Goal: Complete application form: Complete application form

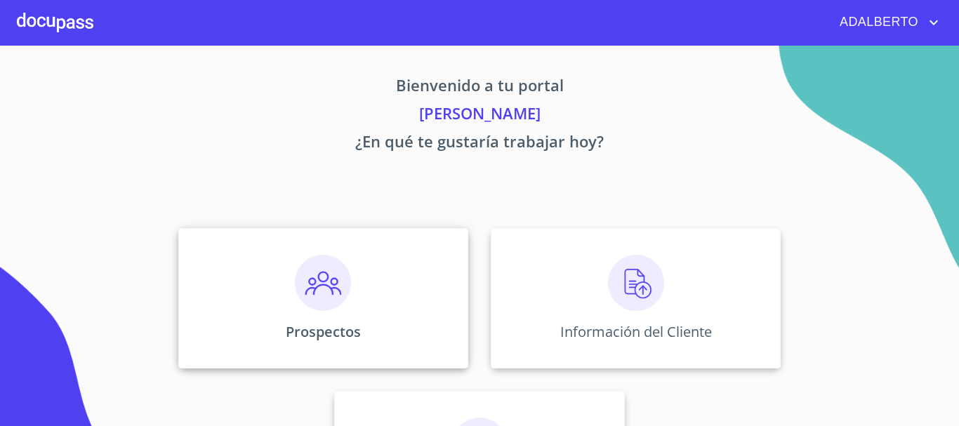
click at [330, 283] on img at bounding box center [323, 283] width 56 height 56
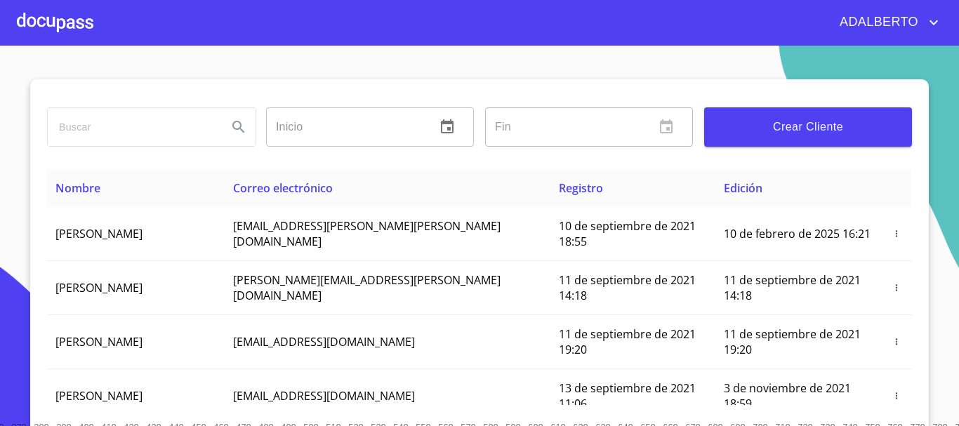
click at [796, 133] on span "Crear Cliente" at bounding box center [807, 127] width 185 height 20
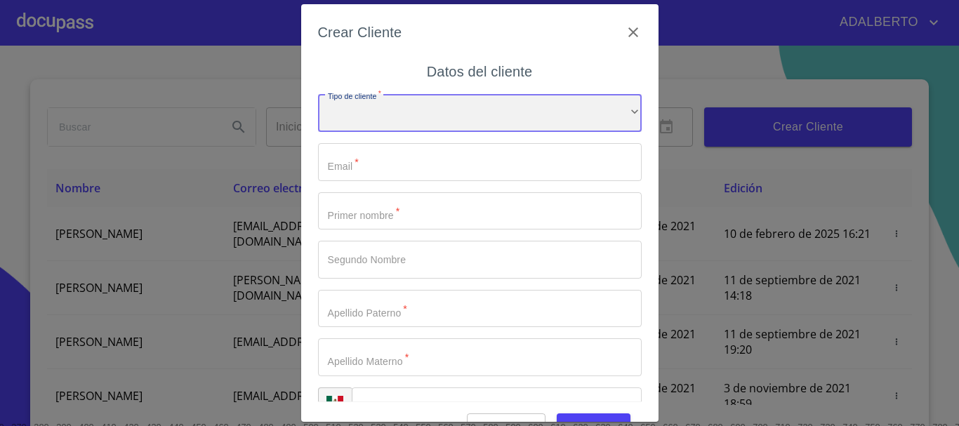
click at [354, 131] on div "​" at bounding box center [480, 113] width 324 height 38
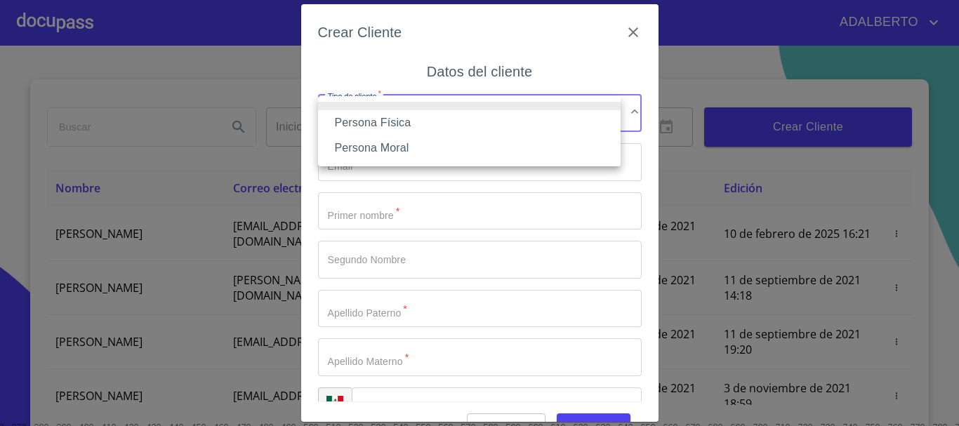
click at [394, 126] on li "Persona Física" at bounding box center [469, 122] width 302 height 25
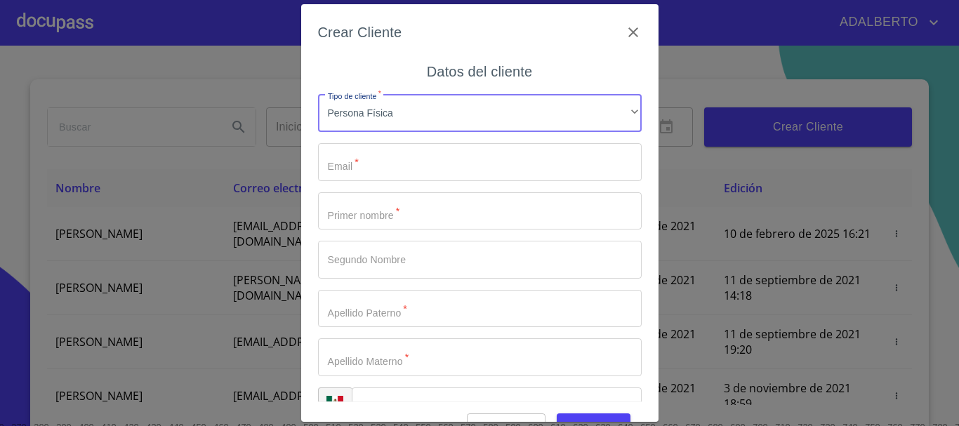
click at [376, 152] on input "Tipo de cliente   *" at bounding box center [480, 162] width 324 height 38
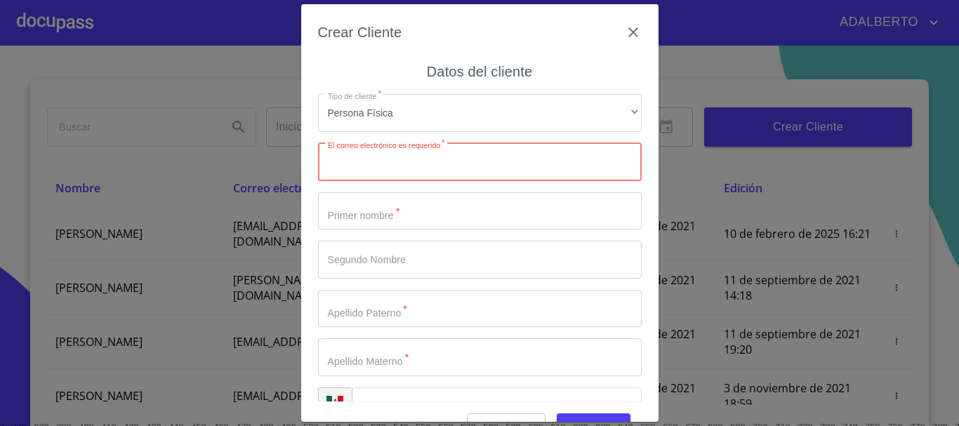
click at [428, 163] on input "Tipo de cliente   *" at bounding box center [480, 162] width 324 height 38
type input "3329886796"
click at [380, 210] on input "Tipo de cliente   *" at bounding box center [480, 211] width 324 height 38
drag, startPoint x: 427, startPoint y: 162, endPoint x: 270, endPoint y: 149, distance: 157.7
click at [276, 151] on div "Crear Cliente Datos del cliente Tipo de cliente   * Persona Física ​ Correo ele…" at bounding box center [479, 213] width 959 height 426
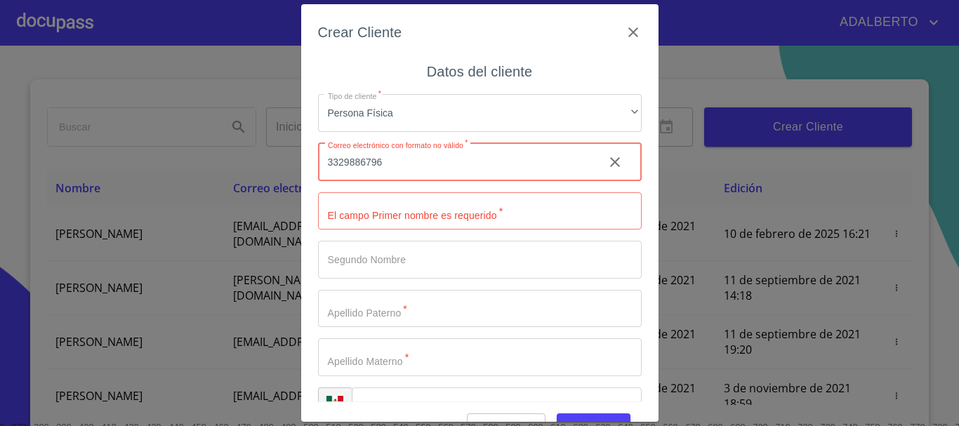
paste input "email"
click at [392, 166] on input "Tipo de cliente   *" at bounding box center [480, 162] width 324 height 38
paste input "email"
click at [368, 159] on input "Tipo de cliente   *" at bounding box center [480, 162] width 324 height 38
click at [357, 157] on input "Tipo de cliente   *" at bounding box center [480, 162] width 324 height 38
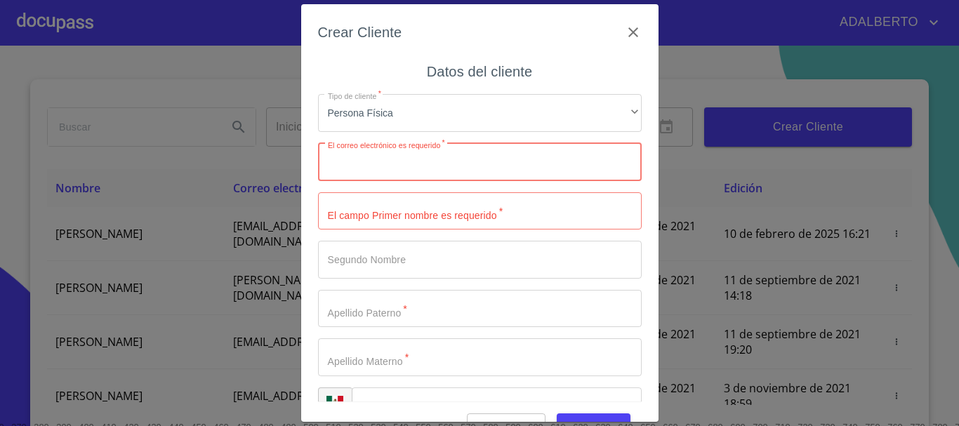
paste input "[EMAIL_ADDRESS][DOMAIN_NAME]"
type input "[EMAIL_ADDRESS][DOMAIN_NAME]"
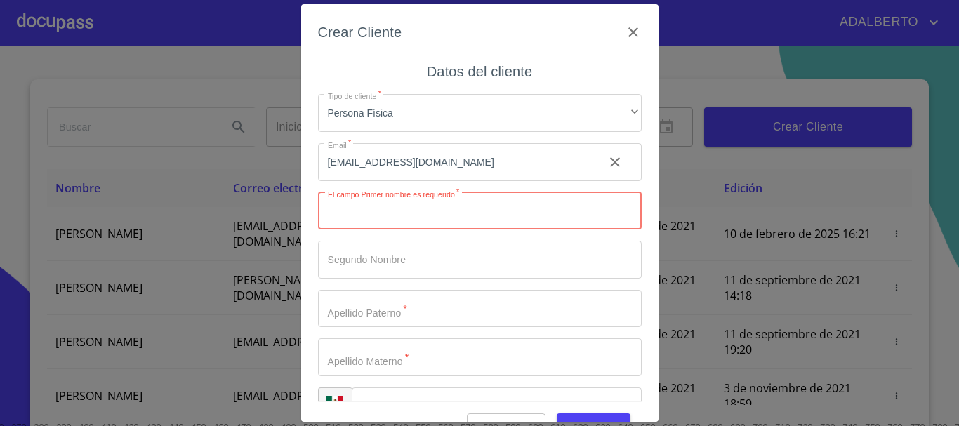
click at [403, 221] on input "Tipo de cliente   *" at bounding box center [480, 211] width 324 height 38
click at [339, 204] on input "NARIA" at bounding box center [455, 211] width 274 height 38
type input "[PERSON_NAME]"
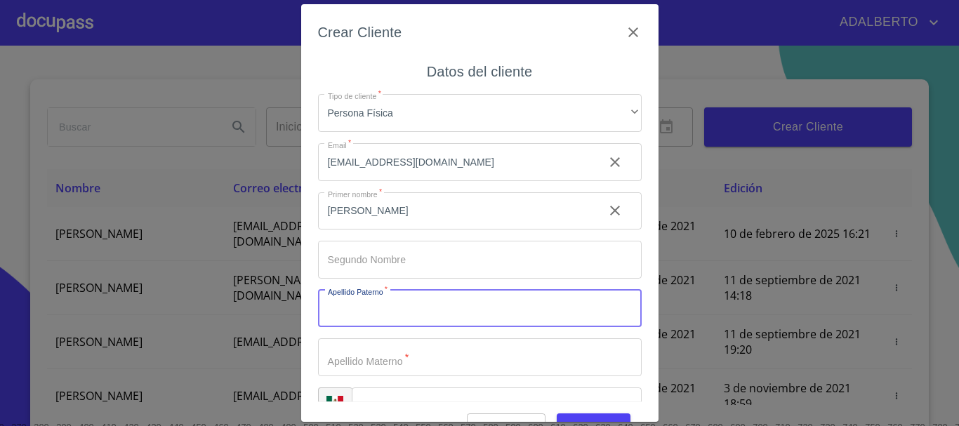
click at [416, 308] on input "Tipo de cliente   *" at bounding box center [480, 309] width 324 height 38
click at [370, 265] on input "Tipo de cliente   *" at bounding box center [480, 260] width 324 height 38
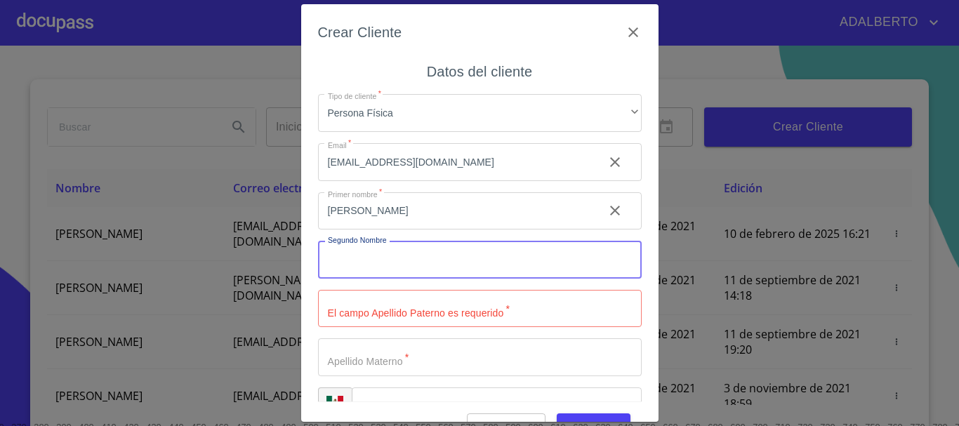
click at [379, 307] on input "Tipo de cliente   *" at bounding box center [480, 309] width 324 height 38
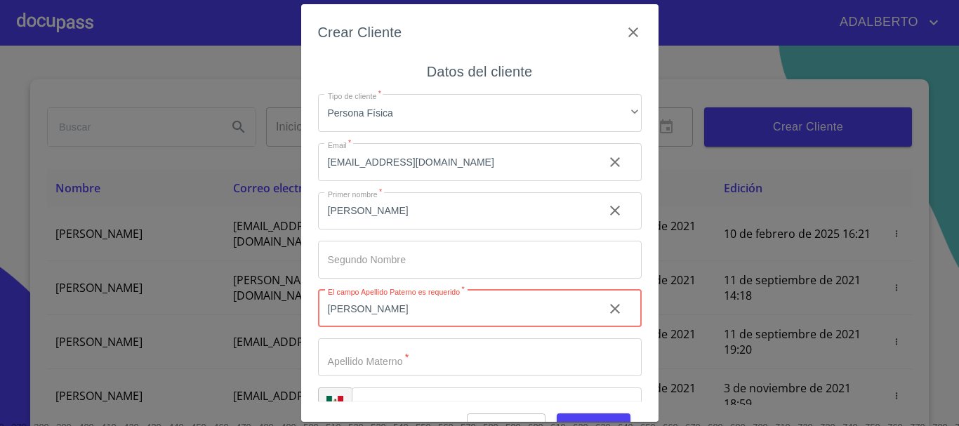
type input "[PERSON_NAME]"
click at [401, 345] on input "Tipo de cliente   *" at bounding box center [480, 357] width 324 height 38
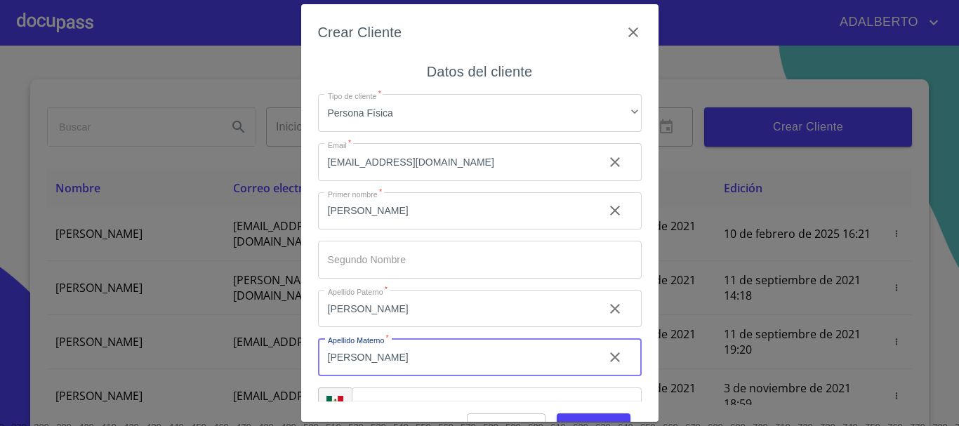
scroll to position [35, 0]
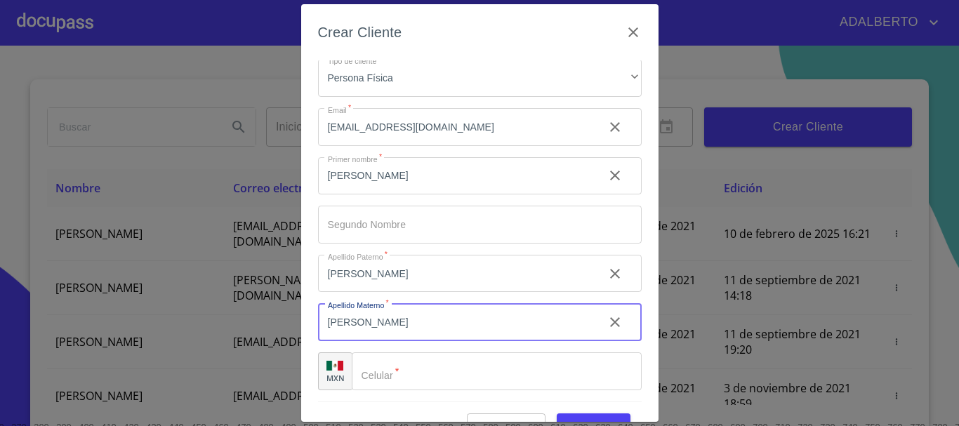
type input "[PERSON_NAME]"
click at [415, 388] on input "Tipo de cliente   *" at bounding box center [497, 371] width 290 height 38
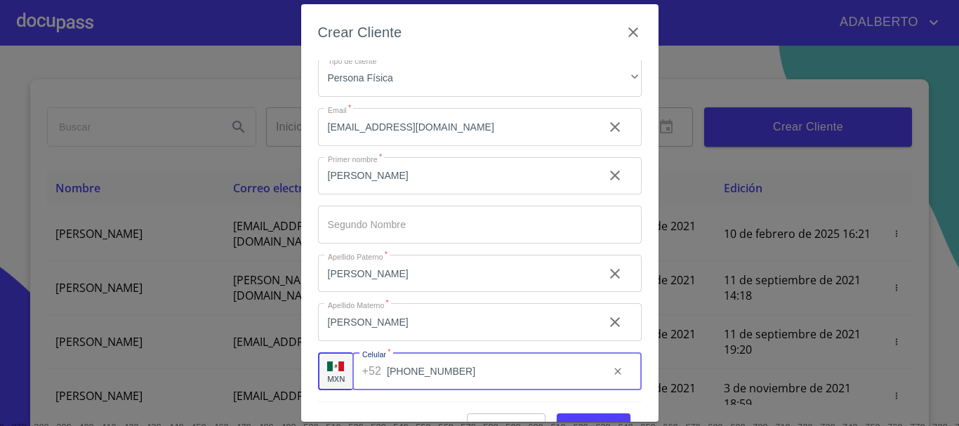
scroll to position [34, 0]
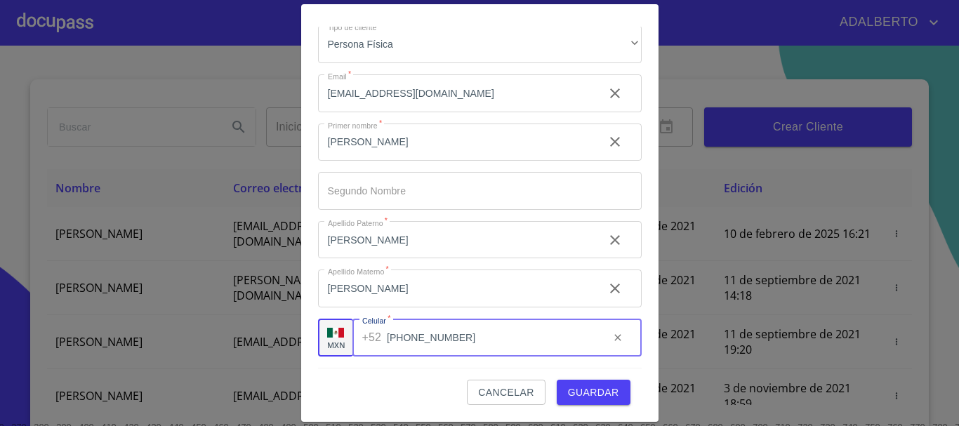
type input "[PHONE_NUMBER]"
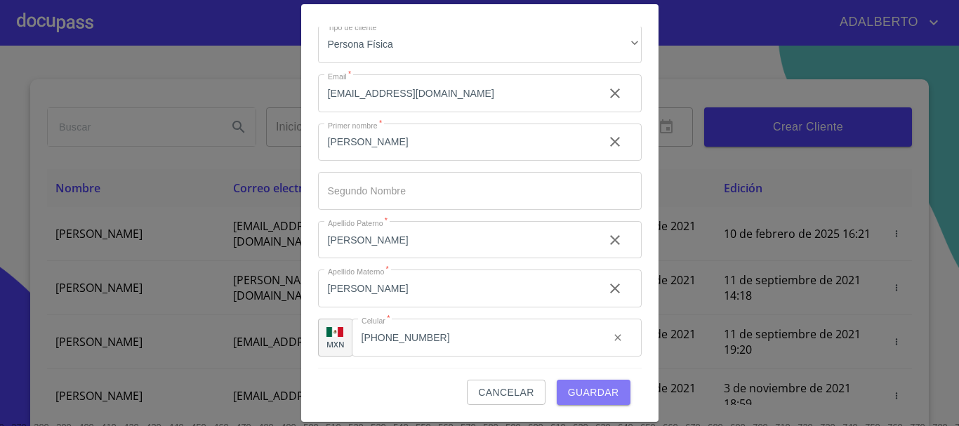
click at [588, 395] on span "Guardar" at bounding box center [593, 393] width 51 height 18
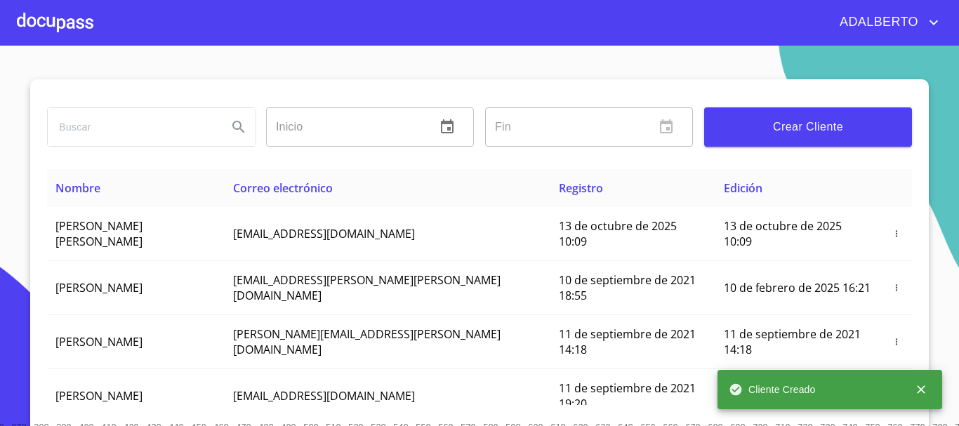
click at [843, 392] on div "Cliente Creado" at bounding box center [829, 389] width 225 height 39
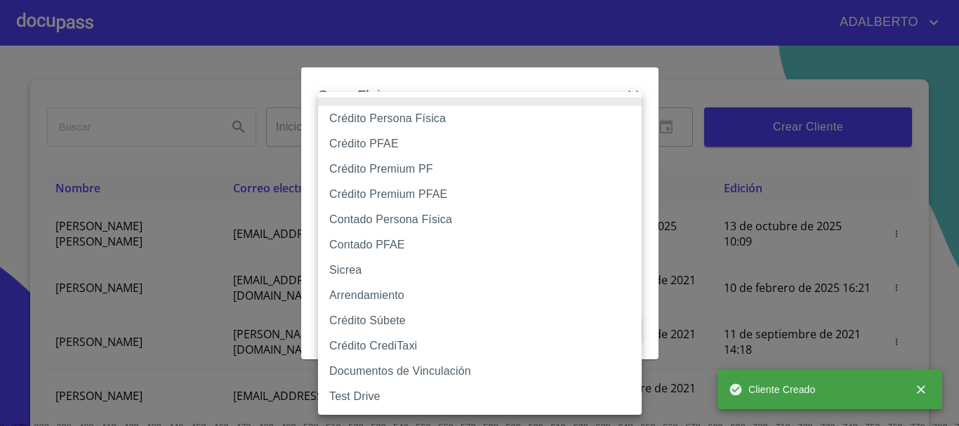
click at [540, 136] on body "[PERSON_NAME] ​ Fin ​ Crear Cliente Nombre Correo electrónico Registro Edición …" at bounding box center [479, 213] width 959 height 426
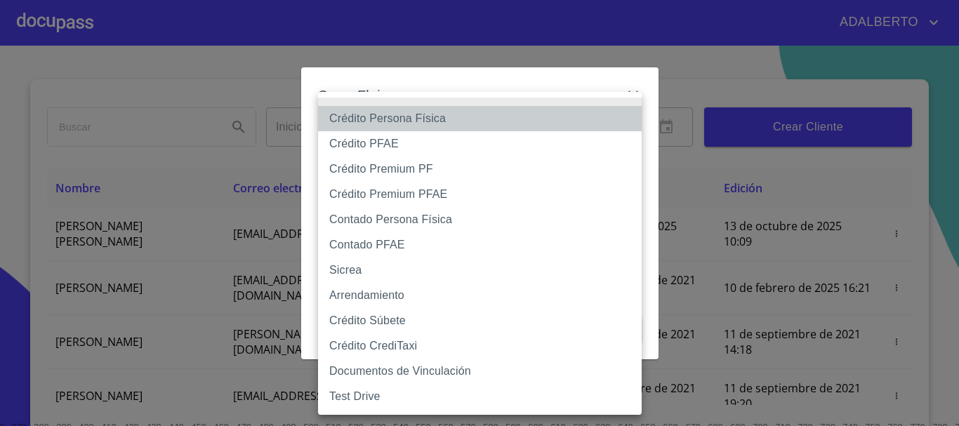
click at [419, 126] on li "Crédito Persona Física" at bounding box center [480, 118] width 324 height 25
type input "6009fb3c7d1714eb8809aa97"
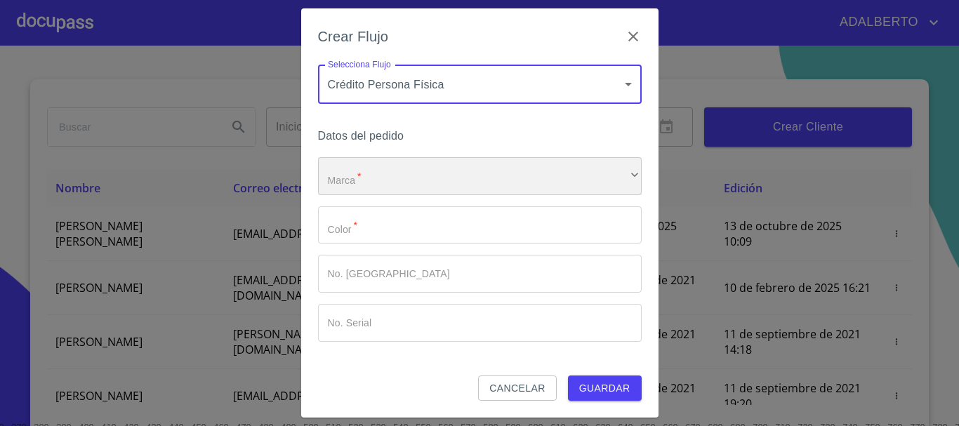
click at [377, 178] on div "​" at bounding box center [480, 176] width 324 height 38
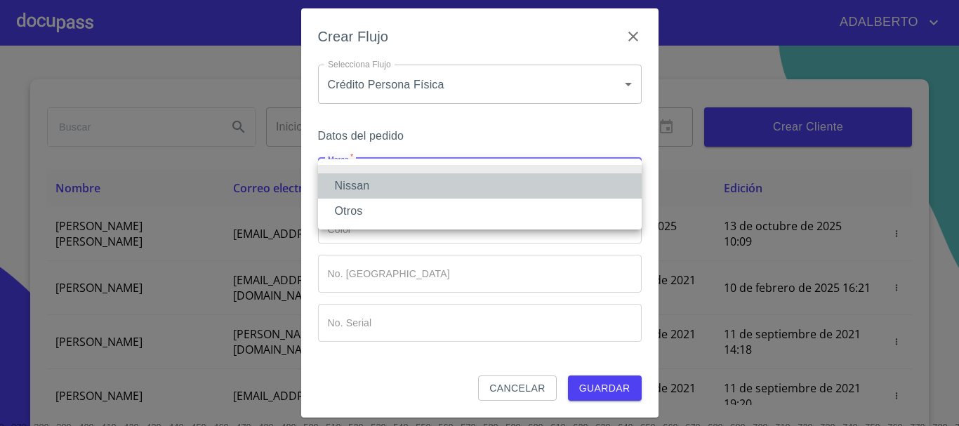
click at [376, 188] on li "Nissan" at bounding box center [480, 185] width 324 height 25
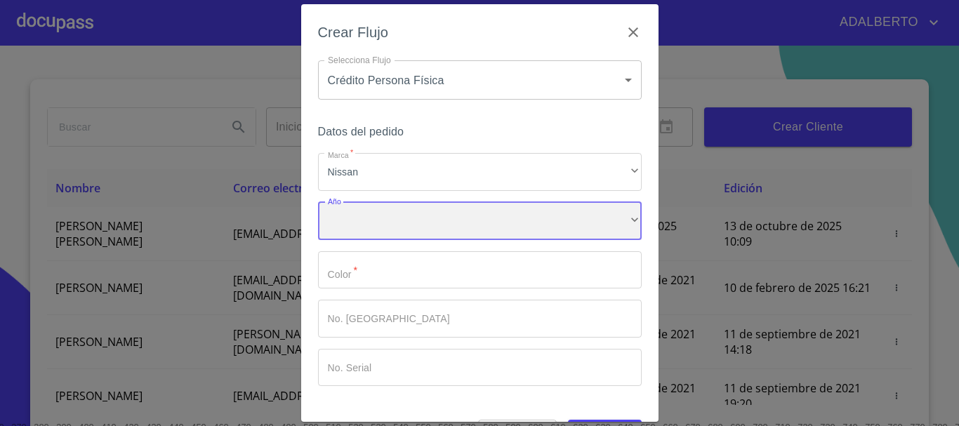
click at [371, 204] on div "​" at bounding box center [480, 221] width 324 height 38
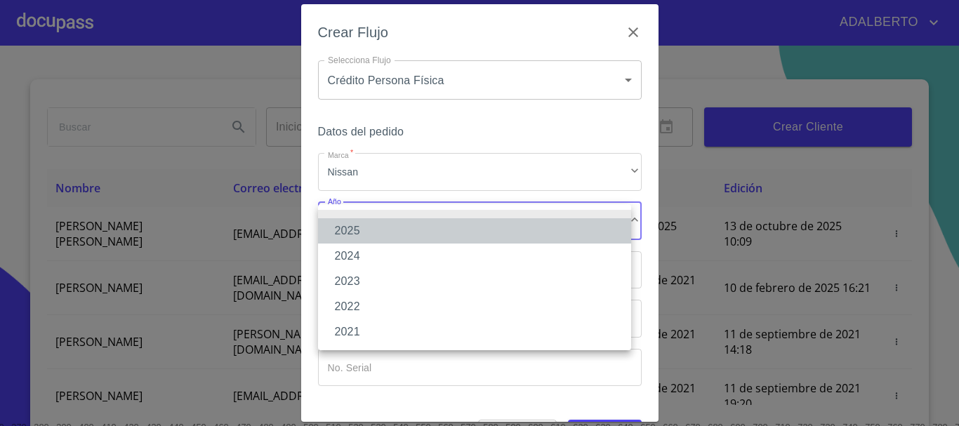
click at [380, 236] on li "2025" at bounding box center [474, 230] width 313 height 25
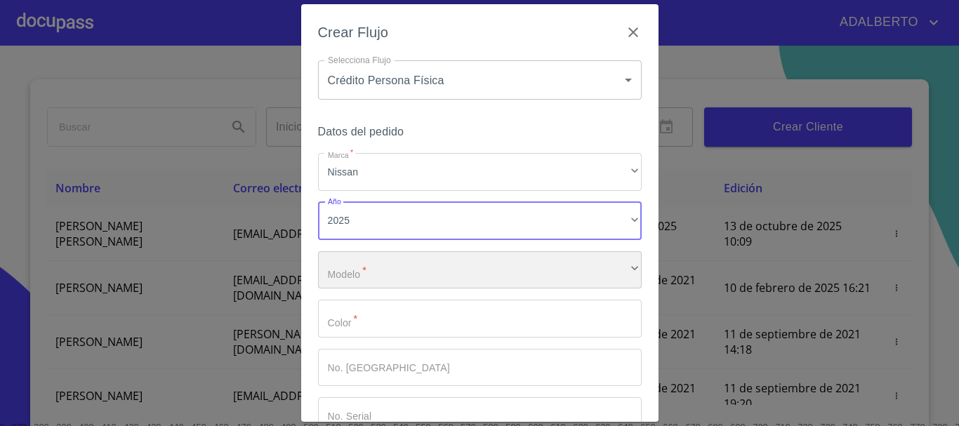
click at [370, 263] on div "​" at bounding box center [480, 270] width 324 height 38
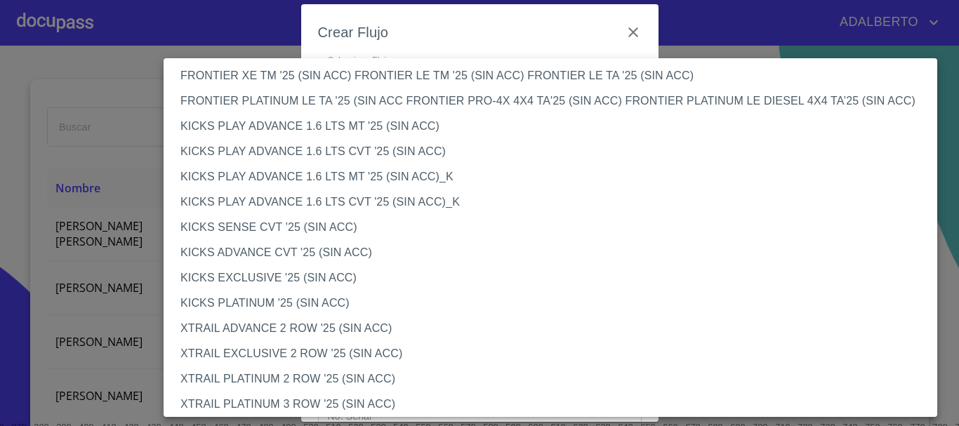
scroll to position [1177, 0]
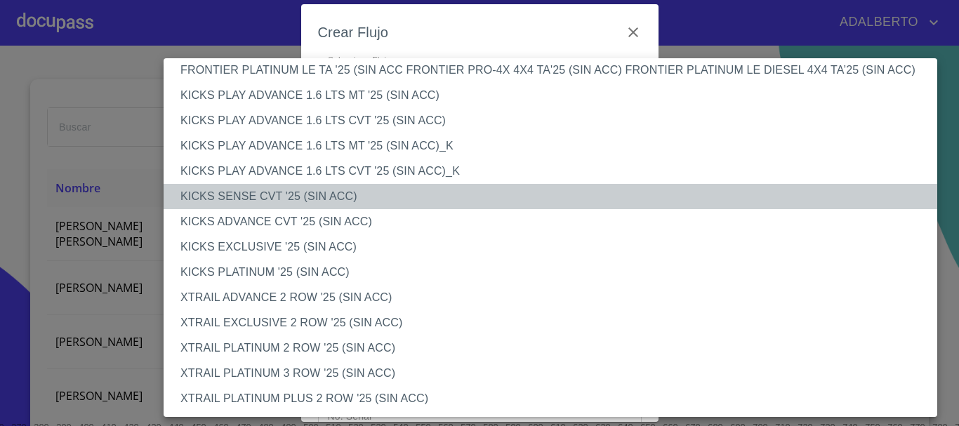
click at [281, 194] on li "KICKS SENSE CVT '25 (SIN ACC)" at bounding box center [556, 196] width 784 height 25
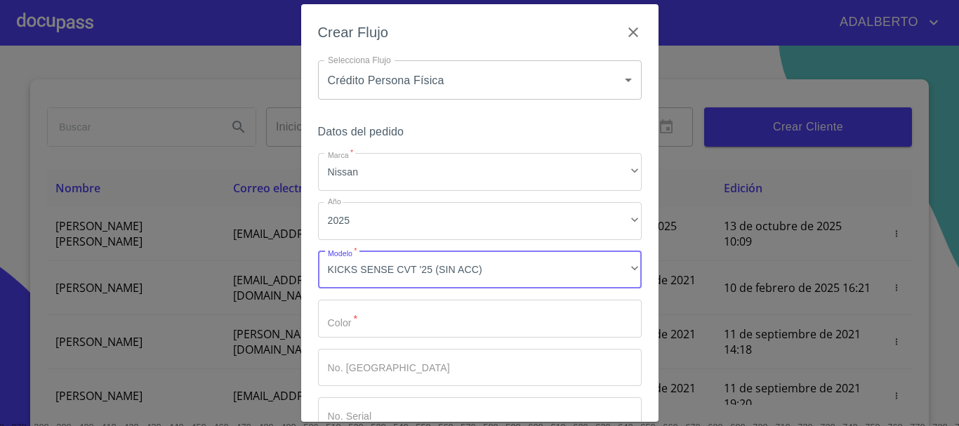
click at [394, 326] on input "Marca   *" at bounding box center [480, 319] width 324 height 38
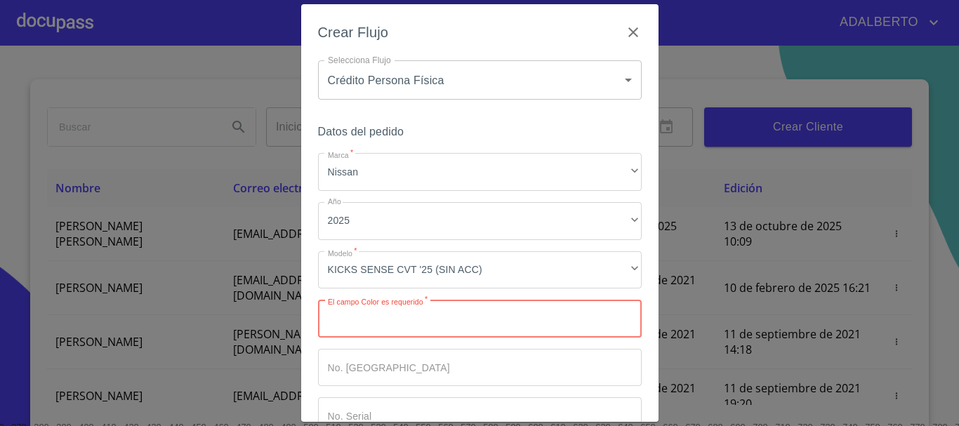
click at [379, 319] on input "Marca   *" at bounding box center [480, 319] width 324 height 38
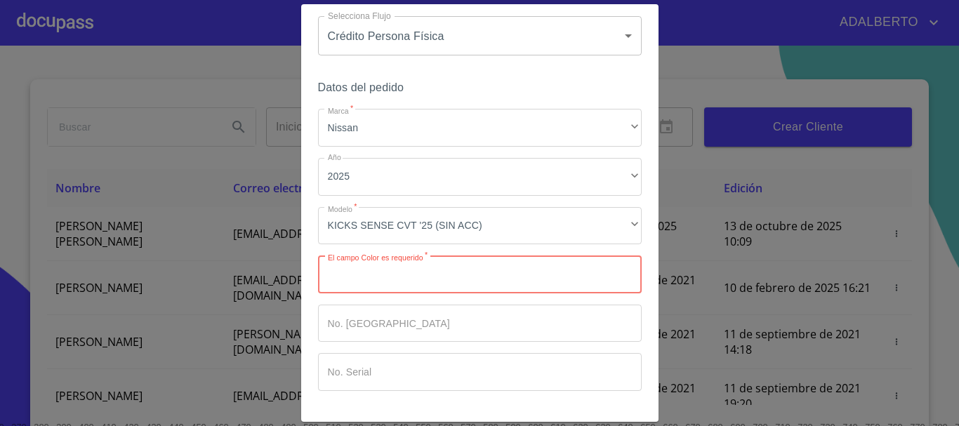
scroll to position [90, 0]
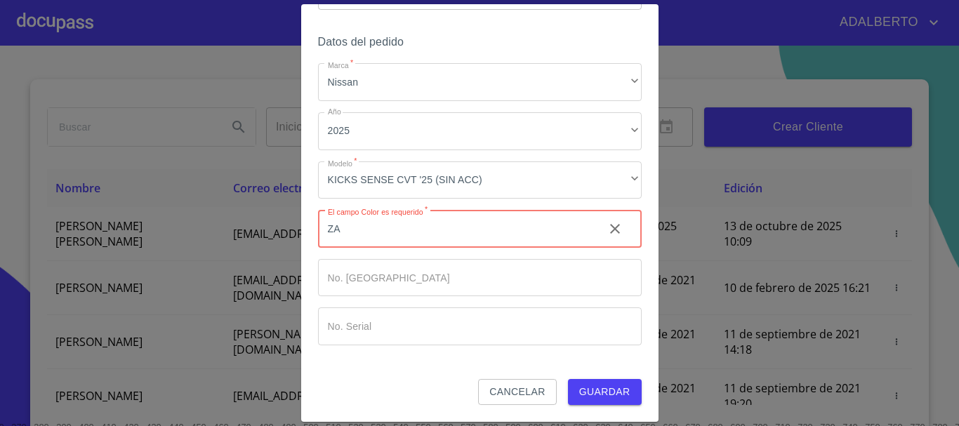
type input "Z"
type input "AZUL"
click at [371, 279] on input "Marca   *" at bounding box center [480, 278] width 324 height 38
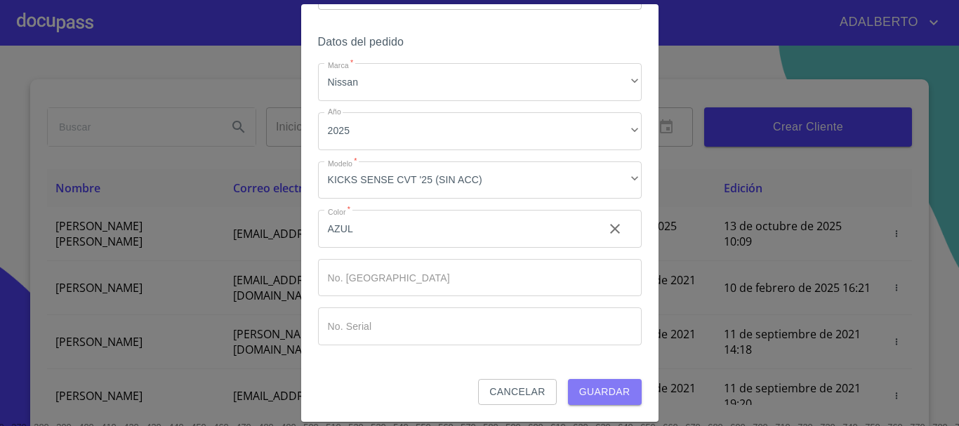
click at [606, 397] on span "Guardar" at bounding box center [604, 392] width 51 height 18
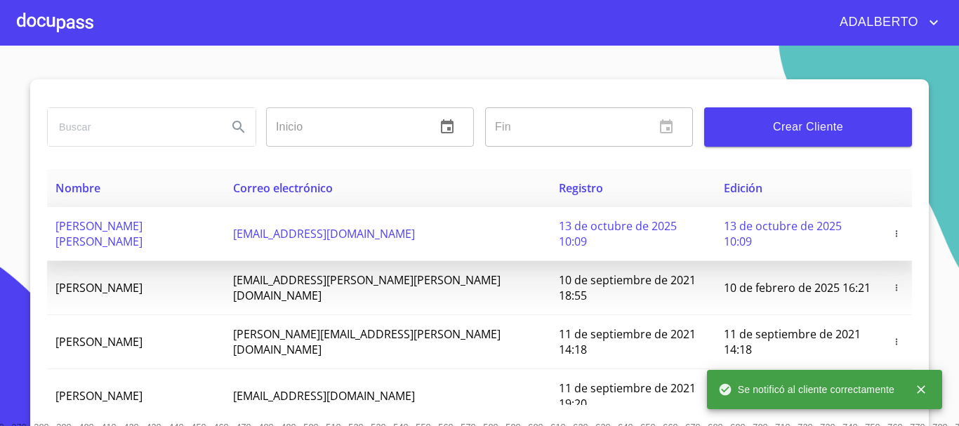
click at [102, 224] on span "[PERSON_NAME] [PERSON_NAME]" at bounding box center [98, 233] width 87 height 31
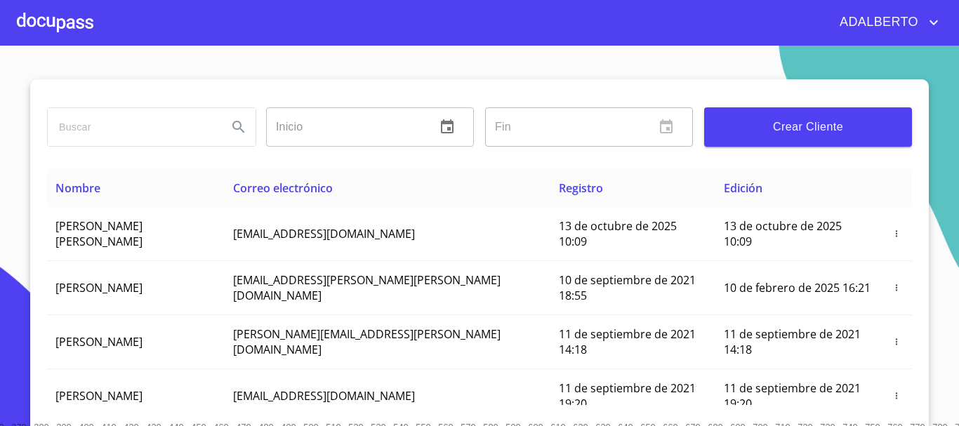
click at [59, 16] on div at bounding box center [55, 22] width 77 height 45
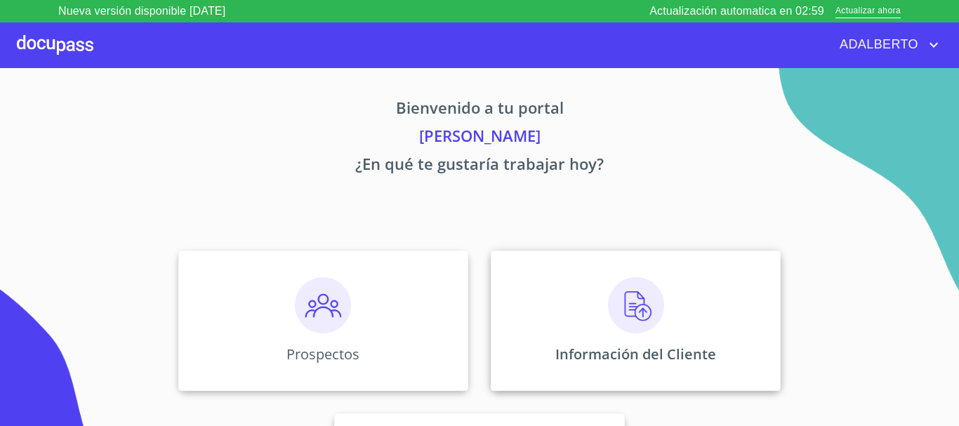
click at [608, 314] on img at bounding box center [636, 305] width 56 height 56
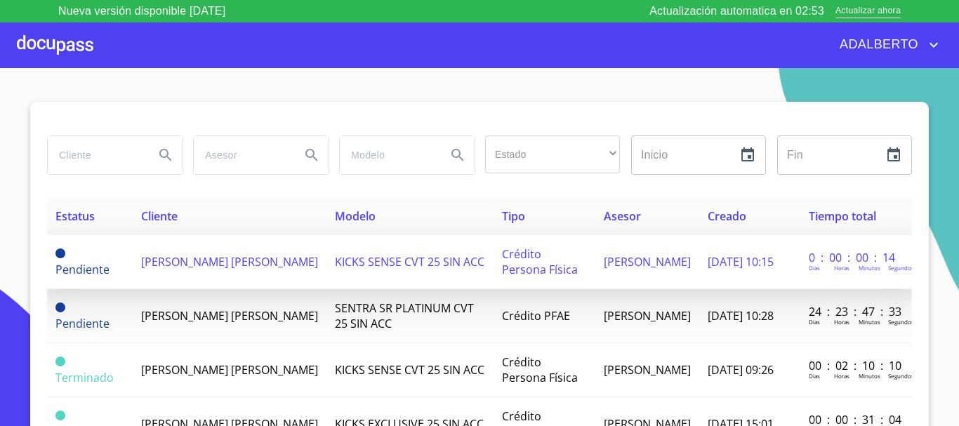
click at [161, 261] on span "[PERSON_NAME] [PERSON_NAME]" at bounding box center [229, 261] width 177 height 15
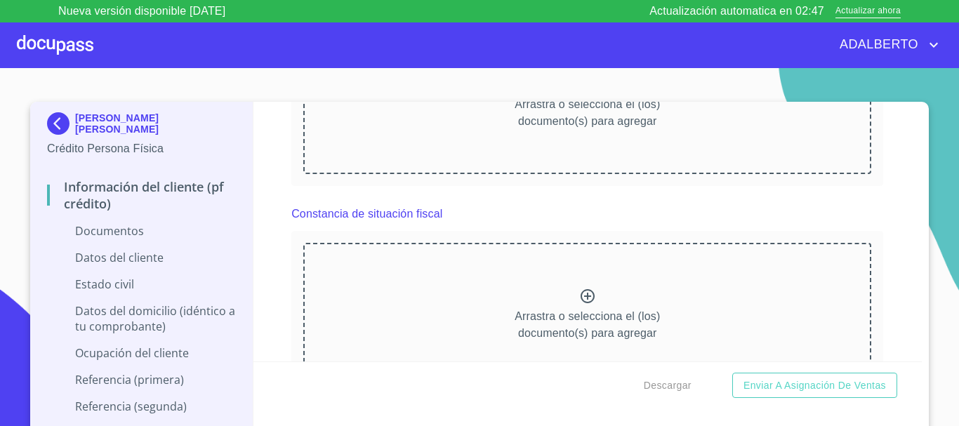
scroll to position [1404, 0]
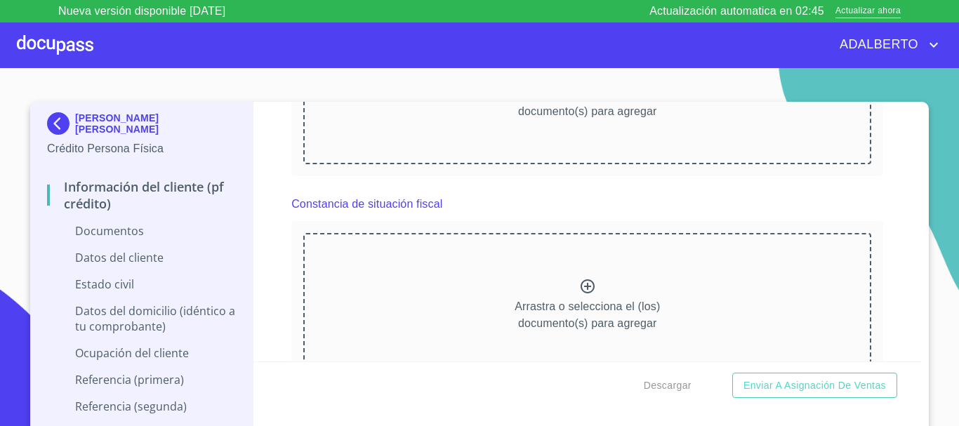
click at [119, 255] on p "Datos del cliente" at bounding box center [141, 257] width 189 height 15
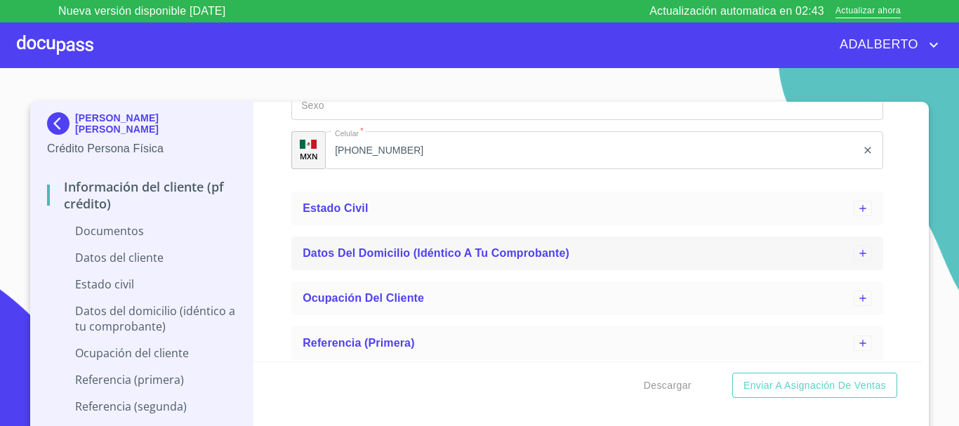
scroll to position [670, 0]
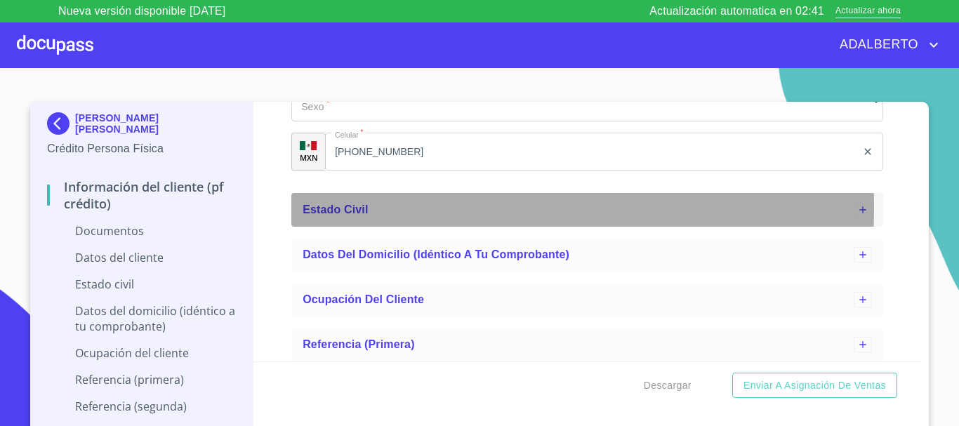
click at [353, 208] on span "Estado Civil" at bounding box center [334, 210] width 65 height 12
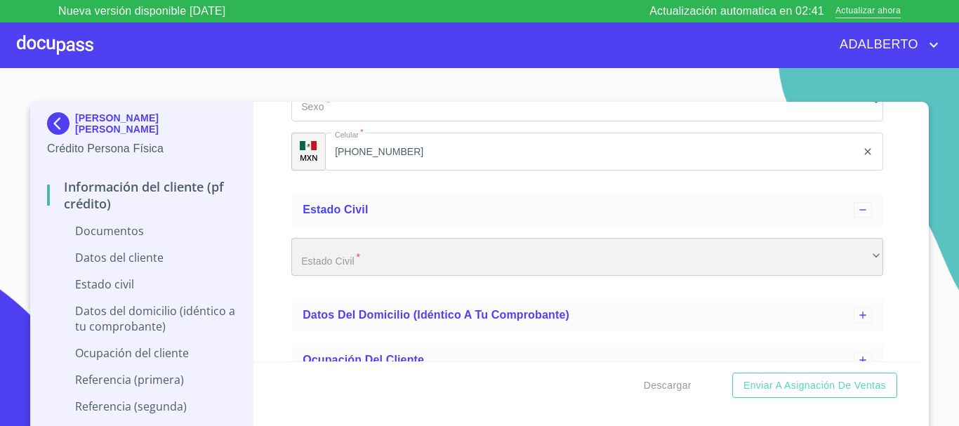
click at [361, 260] on div "​" at bounding box center [587, 257] width 592 height 38
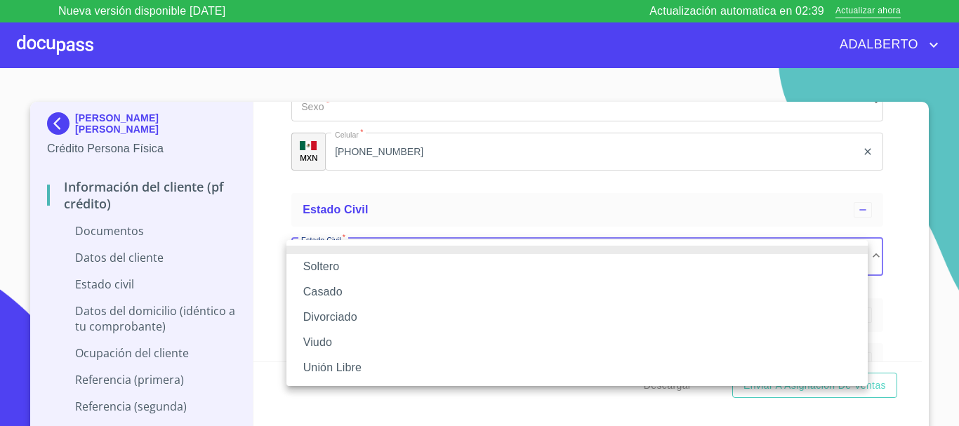
click at [340, 270] on li "Soltero" at bounding box center [576, 266] width 581 height 25
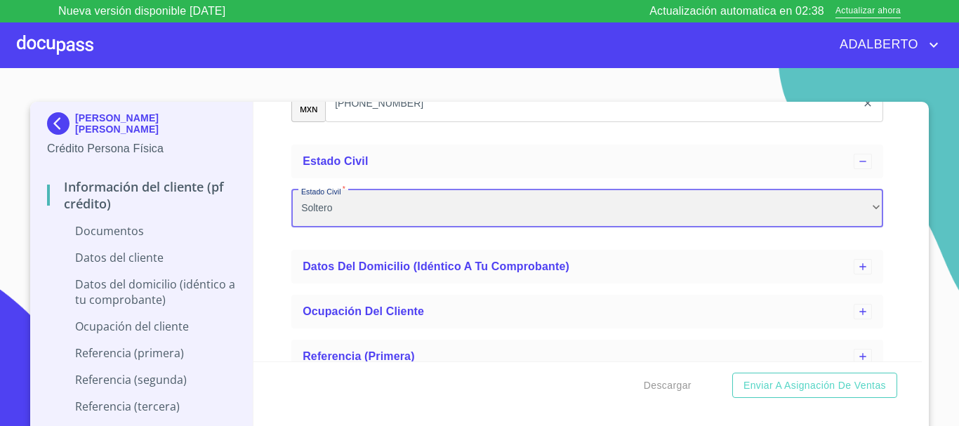
scroll to position [740, 0]
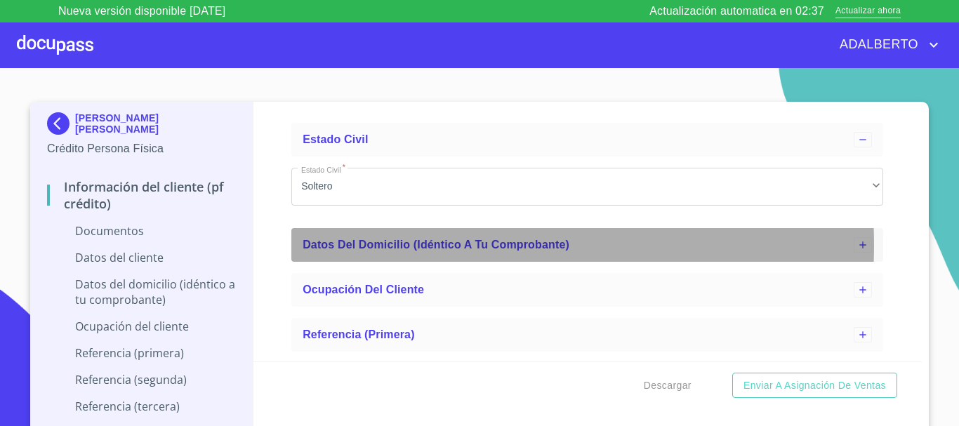
click at [418, 245] on span "Datos del domicilio (idéntico a tu comprobante)" at bounding box center [435, 245] width 267 height 12
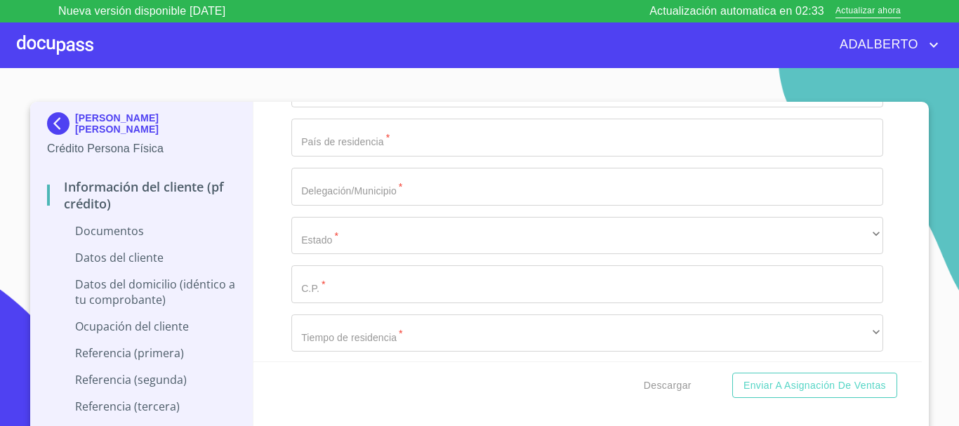
scroll to position [1232, 0]
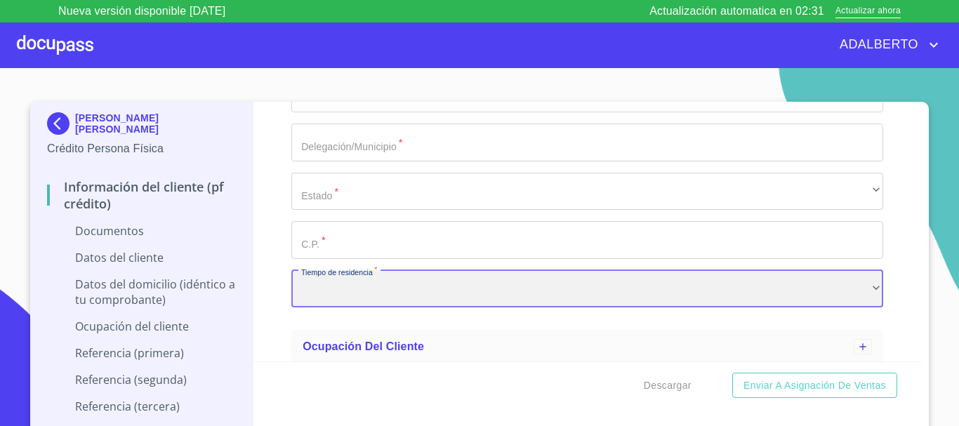
click at [397, 286] on div "​" at bounding box center [587, 289] width 592 height 38
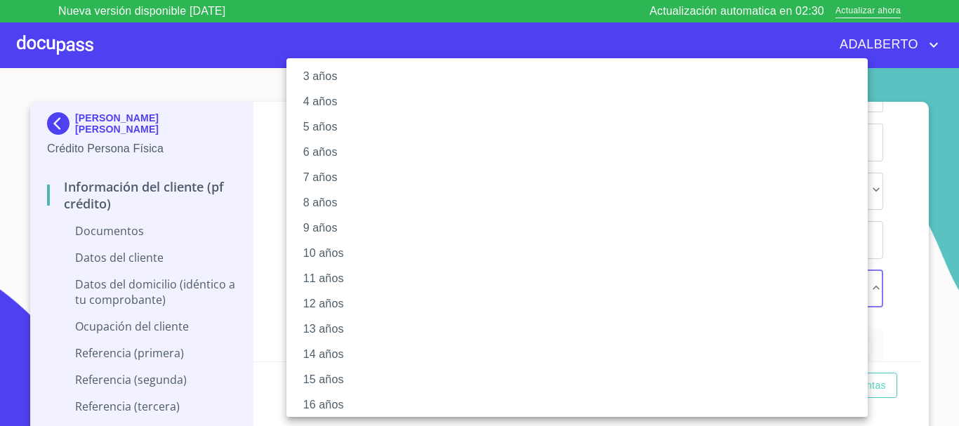
scroll to position [192, 0]
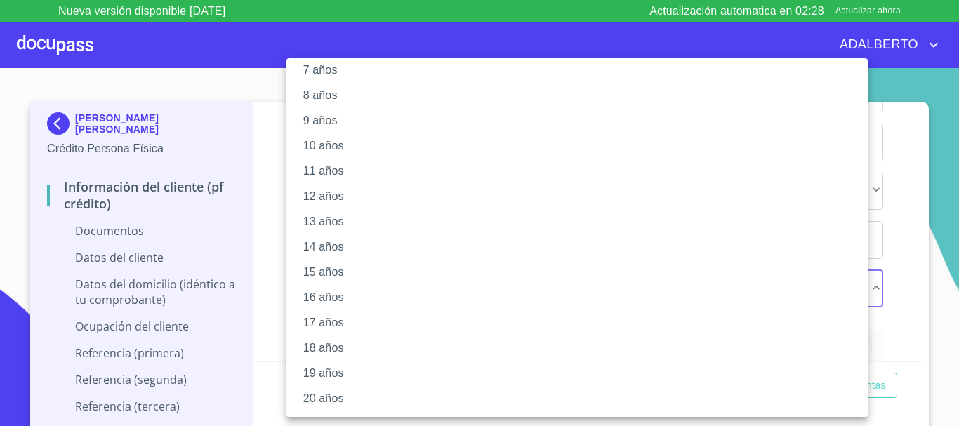
click at [352, 401] on li "20 años" at bounding box center [582, 398] width 592 height 25
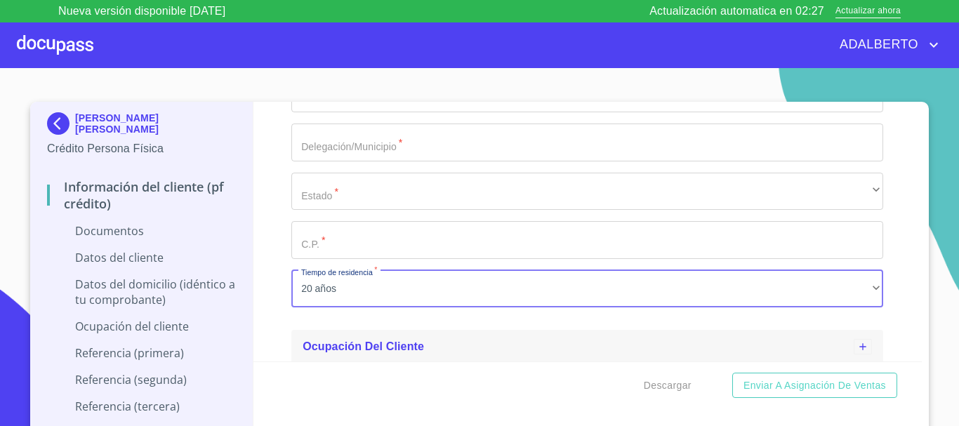
click at [523, 361] on div "Ocupación del Cliente" at bounding box center [587, 347] width 592 height 34
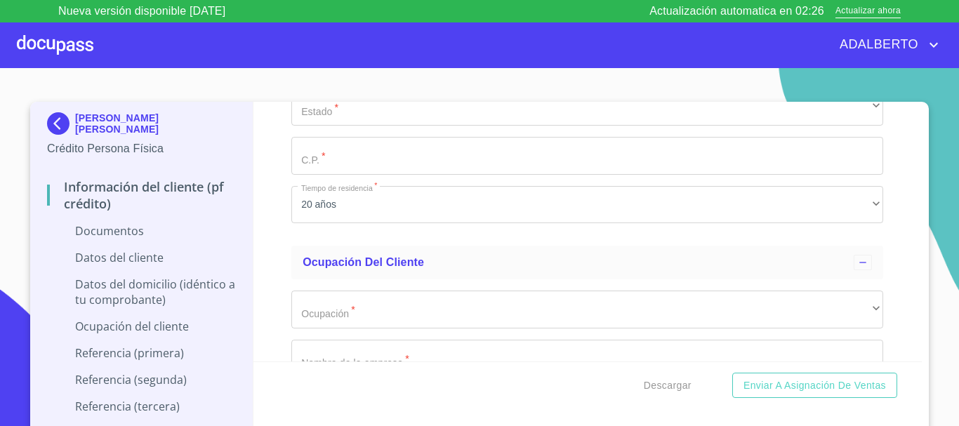
scroll to position [1442, 0]
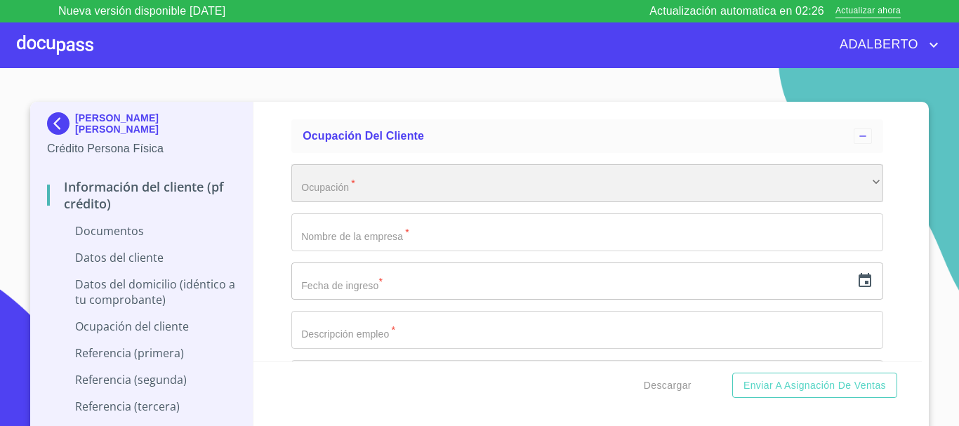
click at [346, 187] on div "​" at bounding box center [587, 183] width 592 height 38
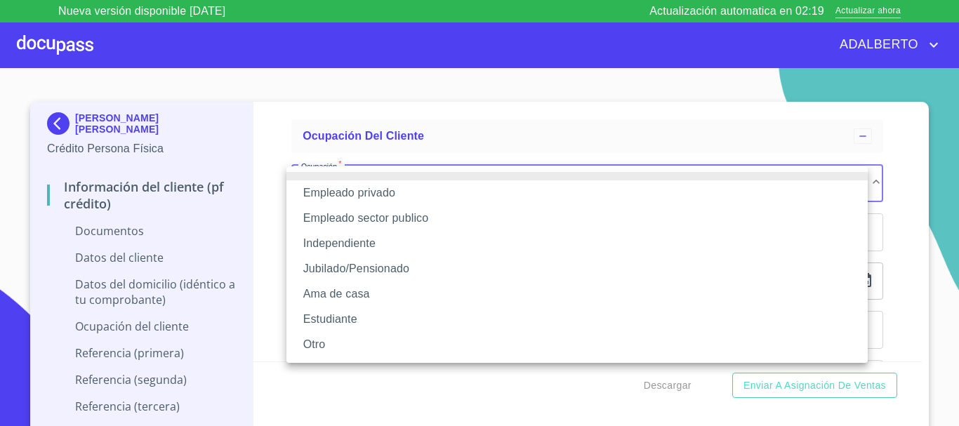
drag, startPoint x: 387, startPoint y: 275, endPoint x: 408, endPoint y: 281, distance: 21.1
click at [388, 275] on li "Jubilado/Pensionado" at bounding box center [576, 268] width 581 height 25
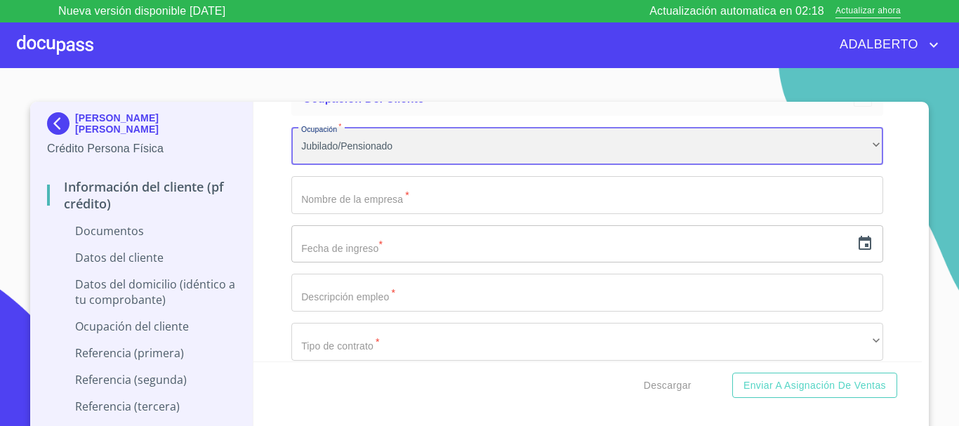
scroll to position [1512, 0]
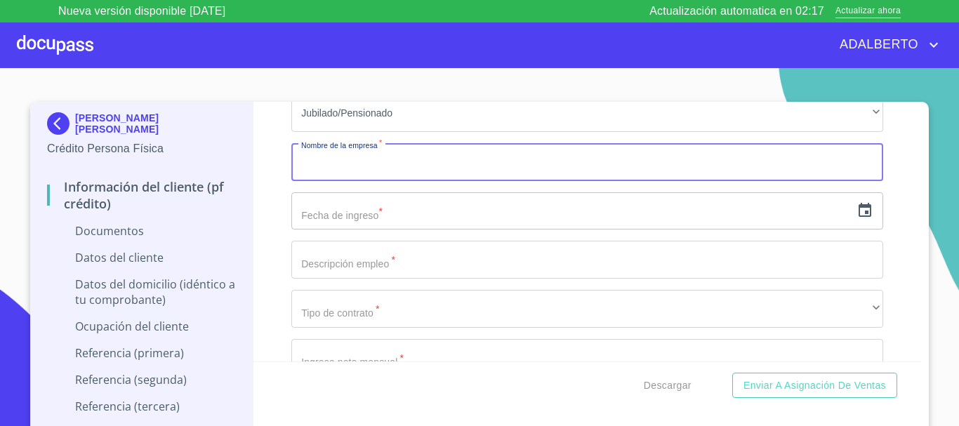
click at [363, 175] on input "Apellido Paterno   *" at bounding box center [587, 162] width 592 height 38
type input "SEP"
click at [369, 219] on input "text" at bounding box center [570, 211] width 559 height 38
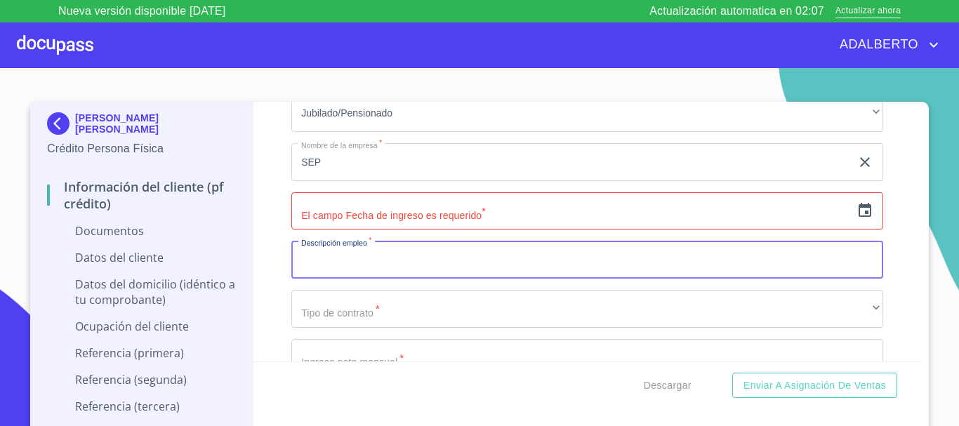
click at [412, 267] on input "Apellido Paterno   *" at bounding box center [587, 260] width 592 height 38
type input "MAESTRA"
click at [409, 212] on input "text" at bounding box center [570, 211] width 559 height 38
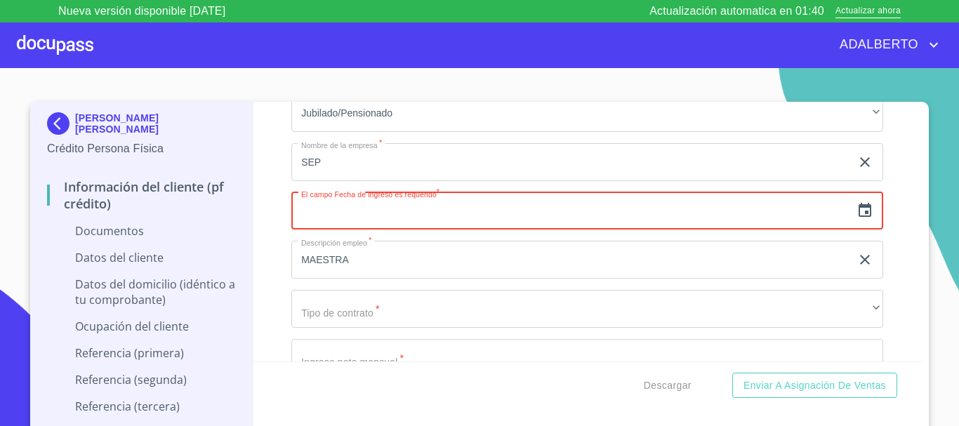
click at [858, 209] on icon "button" at bounding box center [864, 210] width 13 height 14
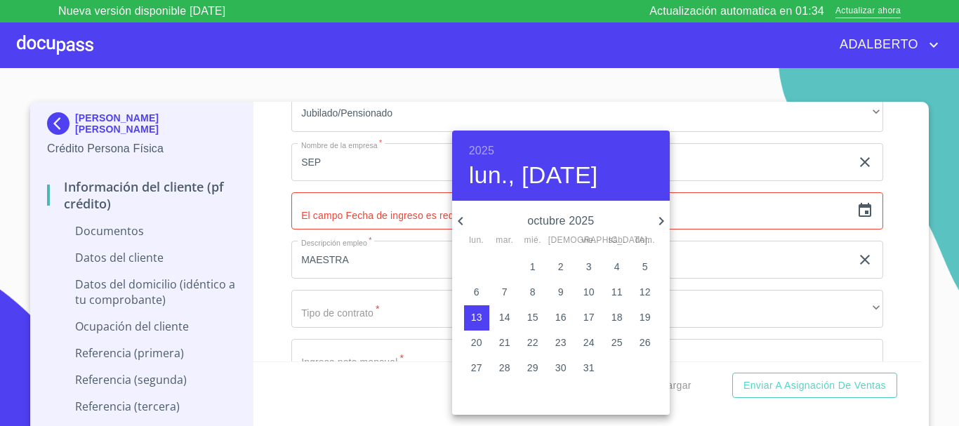
click at [465, 222] on icon "button" at bounding box center [460, 221] width 17 height 17
click at [466, 222] on icon "button" at bounding box center [460, 221] width 17 height 17
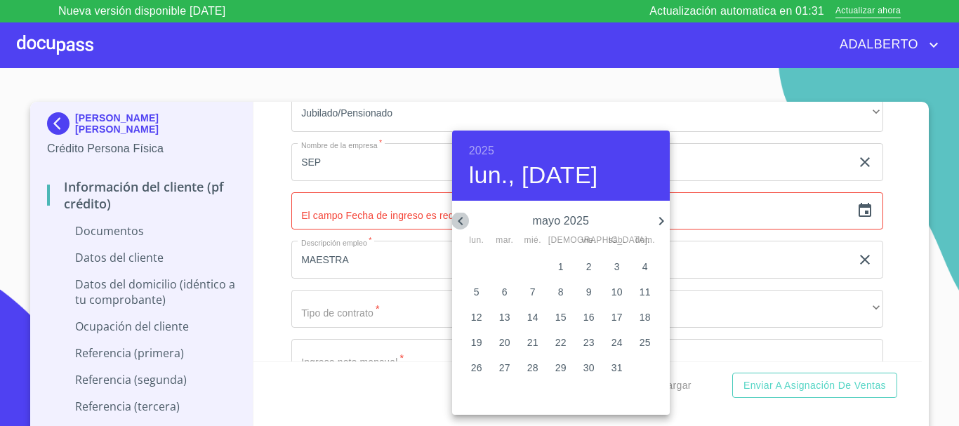
click at [466, 222] on icon "button" at bounding box center [460, 221] width 17 height 17
click at [467, 222] on icon "button" at bounding box center [460, 221] width 17 height 17
drag, startPoint x: 612, startPoint y: 269, endPoint x: 598, endPoint y: 253, distance: 21.4
click at [613, 269] on span "1" at bounding box center [616, 267] width 25 height 14
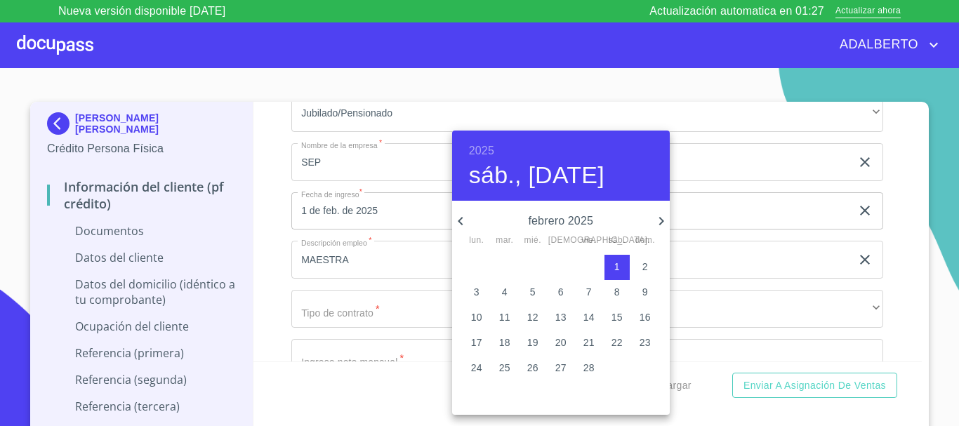
click at [488, 147] on h6 "2025" at bounding box center [481, 151] width 25 height 20
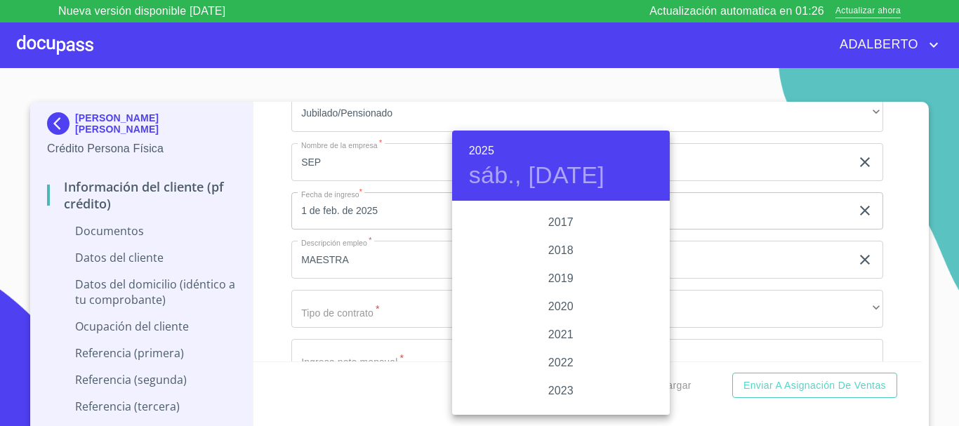
scroll to position [2372, 0]
click at [560, 372] on div "2015" at bounding box center [561, 371] width 218 height 28
type input "1 de feb. de 2015"
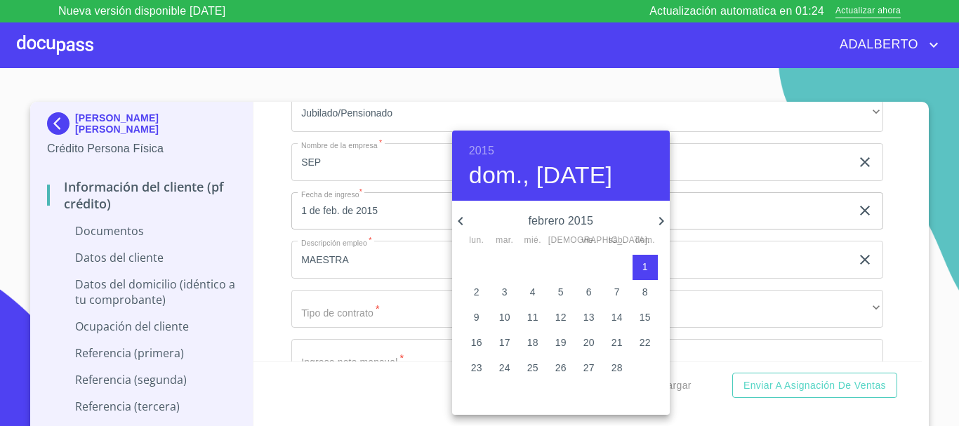
click at [380, 302] on div at bounding box center [479, 213] width 959 height 426
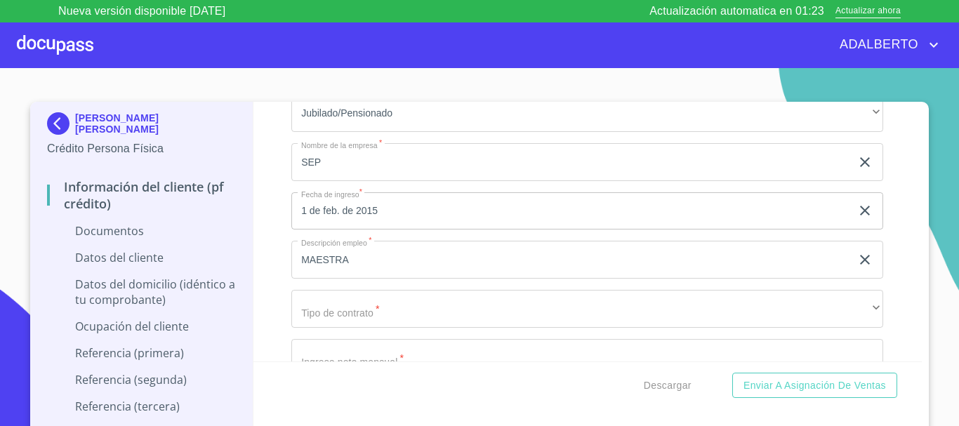
click at [403, 249] on input "MAESTRA" at bounding box center [570, 260] width 559 height 38
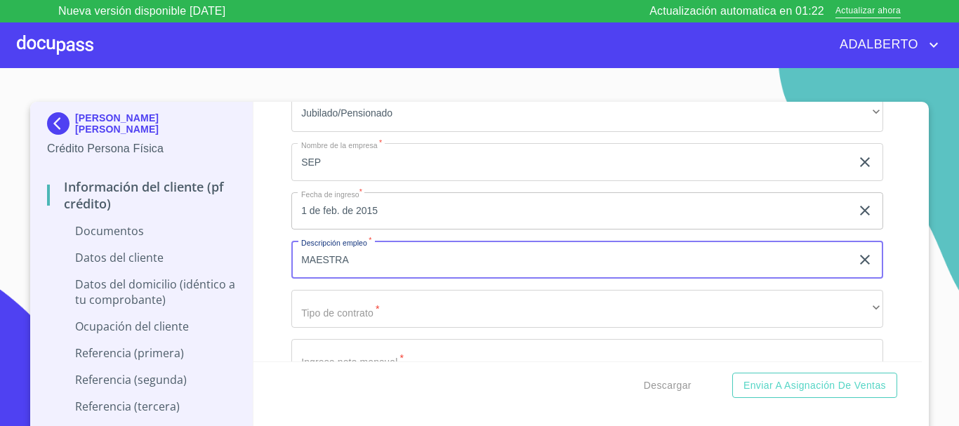
drag, startPoint x: 415, startPoint y: 262, endPoint x: 279, endPoint y: 257, distance: 135.6
click at [281, 257] on div "Información del cliente (PF crédito) Documentos Datos del cliente Apellido [PER…" at bounding box center [587, 232] width 669 height 260
type input "JUBILADA"
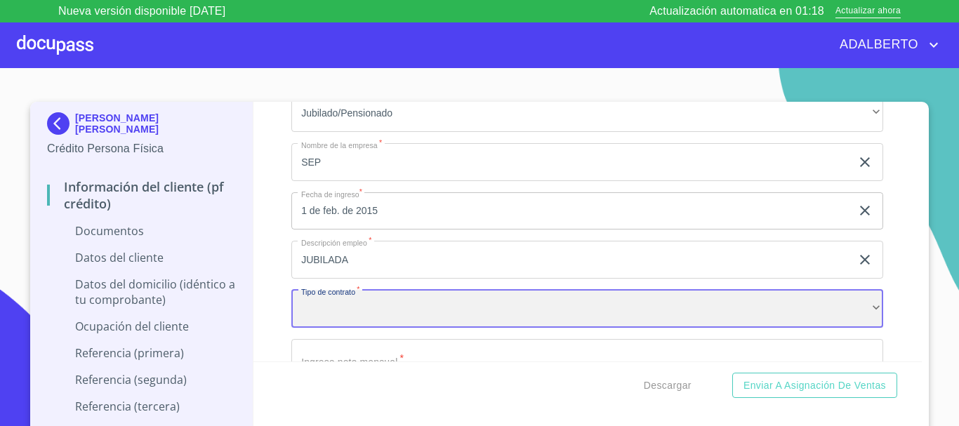
click at [560, 292] on div "​" at bounding box center [587, 309] width 592 height 38
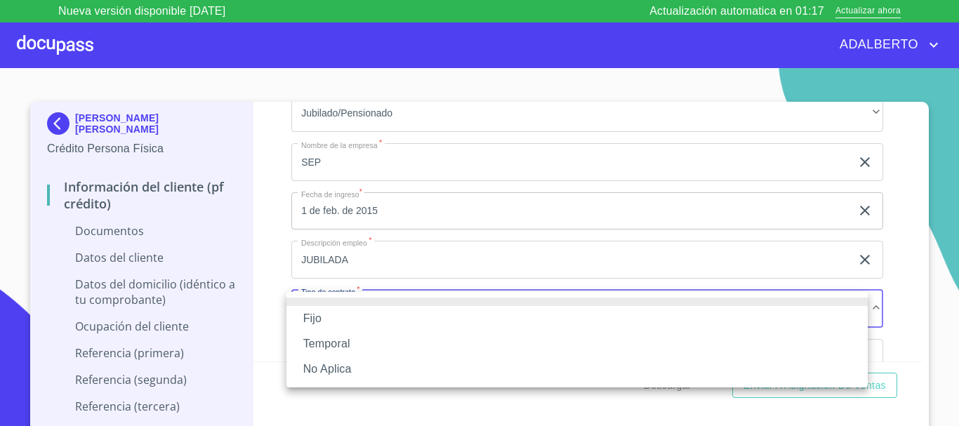
click at [458, 326] on li "Fijo" at bounding box center [576, 318] width 581 height 25
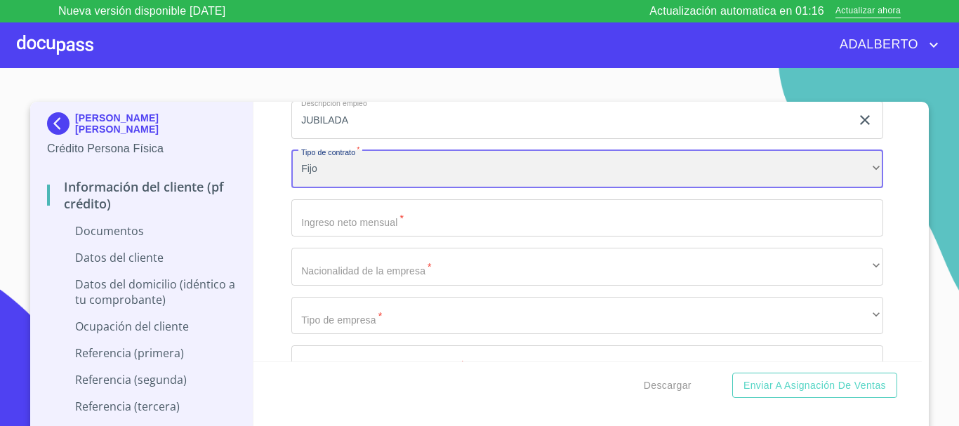
scroll to position [1653, 0]
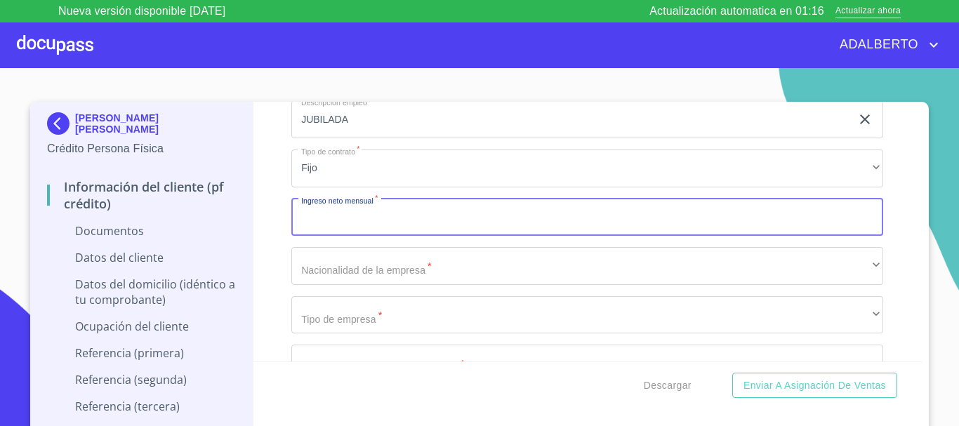
click at [427, 230] on input "Apellido Paterno   *" at bounding box center [587, 218] width 592 height 38
type input "30000"
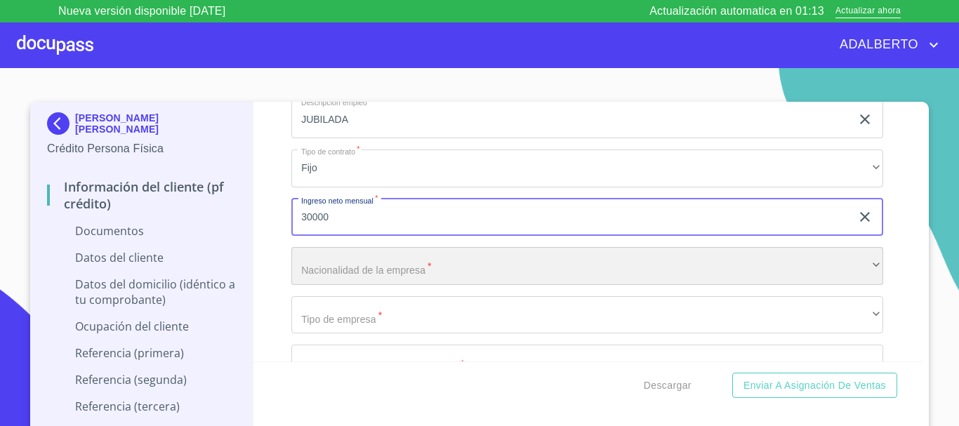
click at [377, 277] on div "​" at bounding box center [587, 266] width 592 height 38
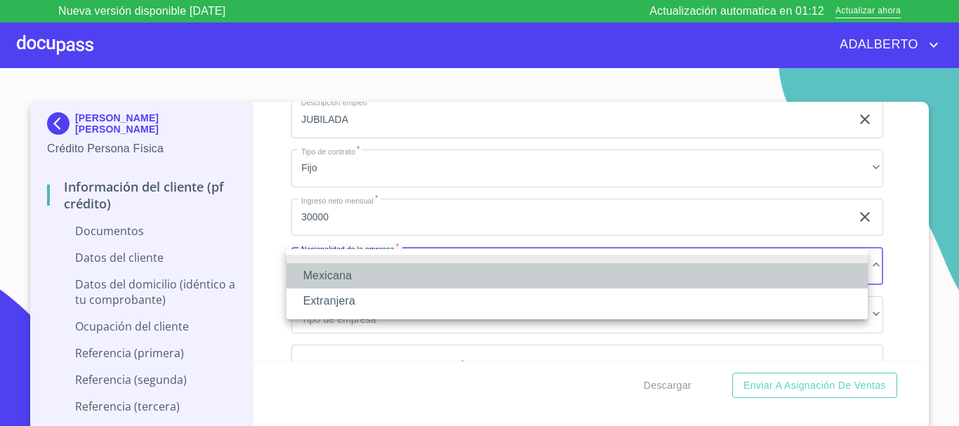
click at [331, 276] on li "Mexicana" at bounding box center [576, 275] width 581 height 25
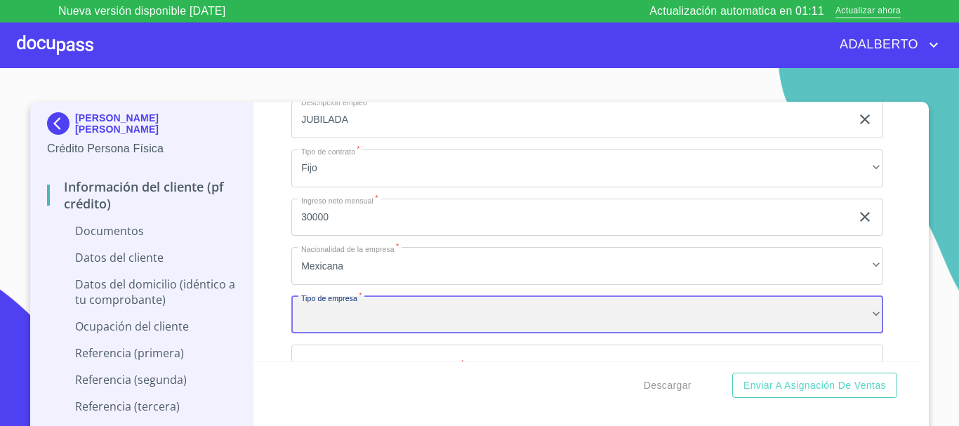
click at [344, 325] on div "​" at bounding box center [587, 315] width 592 height 38
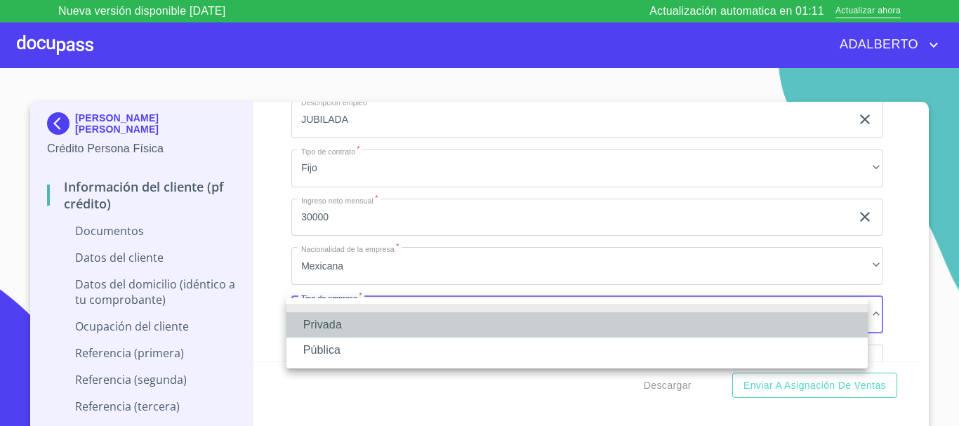
click at [376, 324] on li "Privada" at bounding box center [576, 324] width 581 height 25
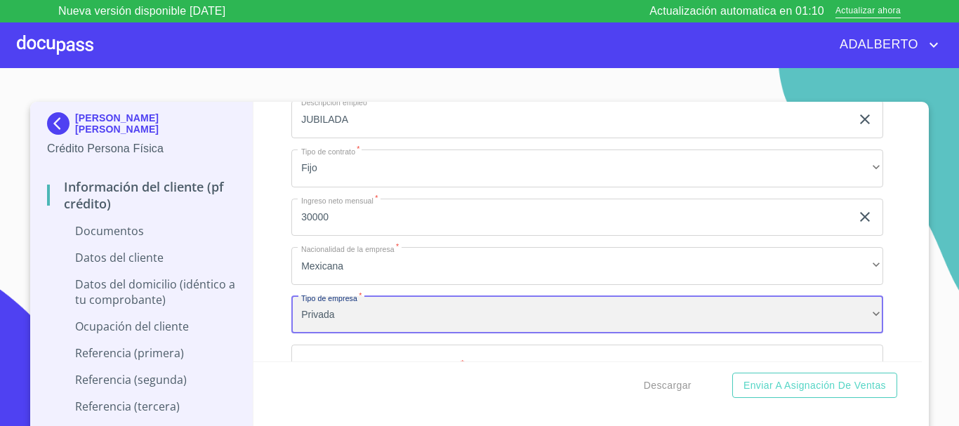
click at [357, 309] on div "Privada" at bounding box center [587, 315] width 592 height 38
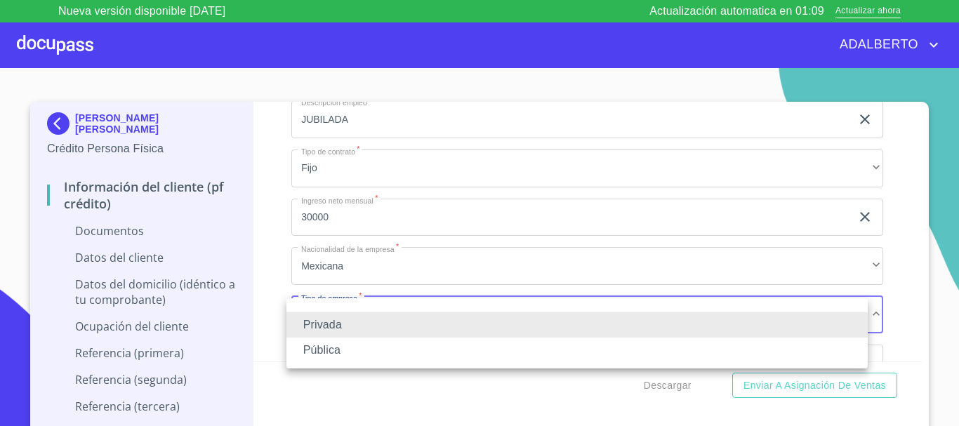
click at [337, 347] on li "Pública" at bounding box center [576, 350] width 581 height 25
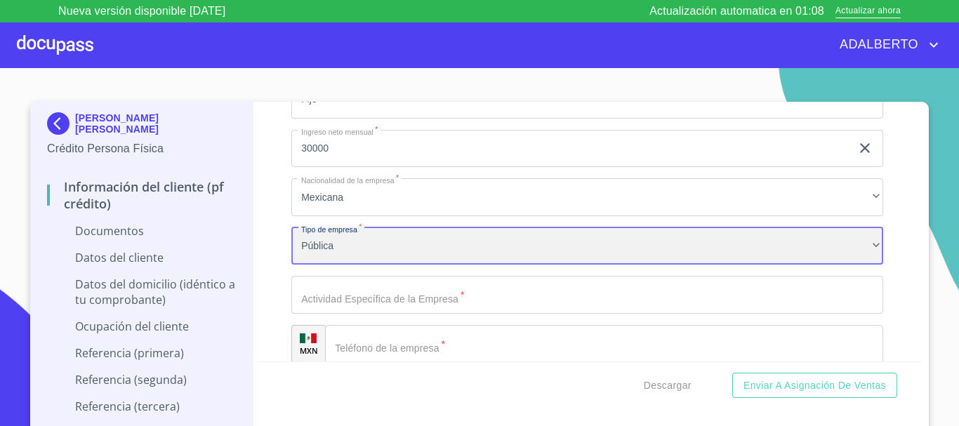
scroll to position [1793, 0]
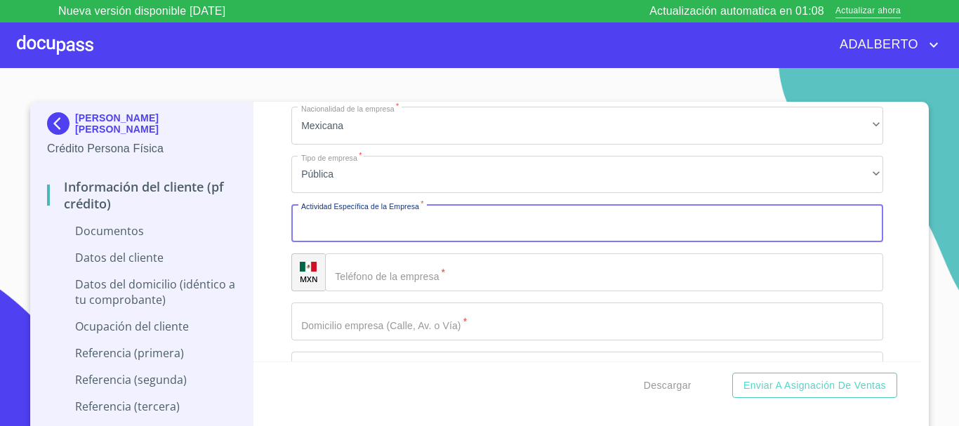
click at [405, 224] on input "Apellido Paterno   *" at bounding box center [587, 223] width 592 height 38
type input "EDUCACION"
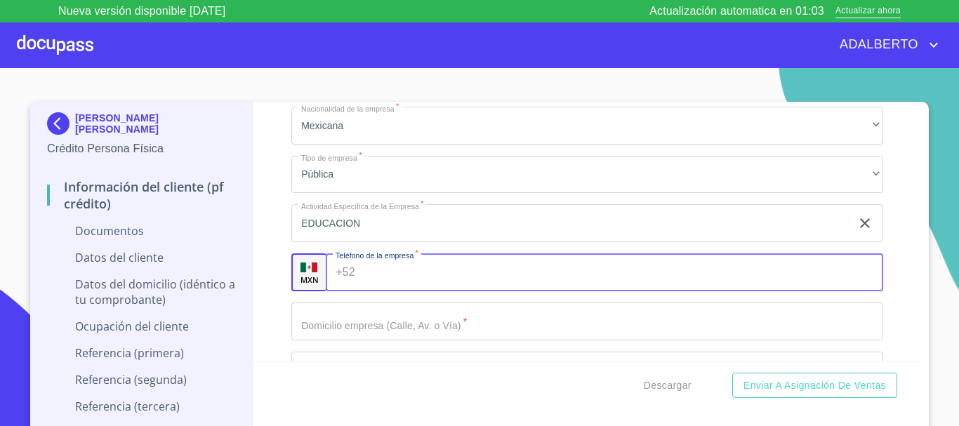
click at [460, 282] on input "Apellido Paterno   *" at bounding box center [622, 272] width 523 height 38
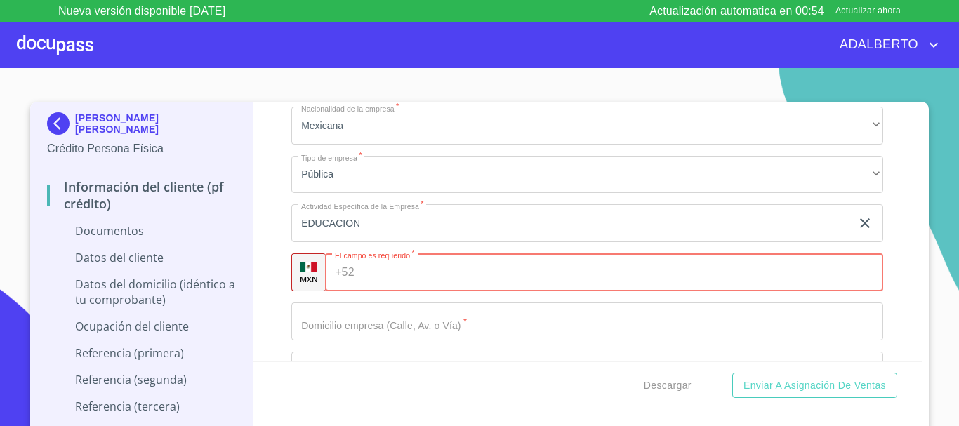
click at [406, 274] on input "Apellido Paterno   *" at bounding box center [622, 272] width 524 height 38
click at [409, 272] on input "Apellido Paterno   *" at bounding box center [622, 272] width 524 height 38
type input "[PHONE_NUMBER]"
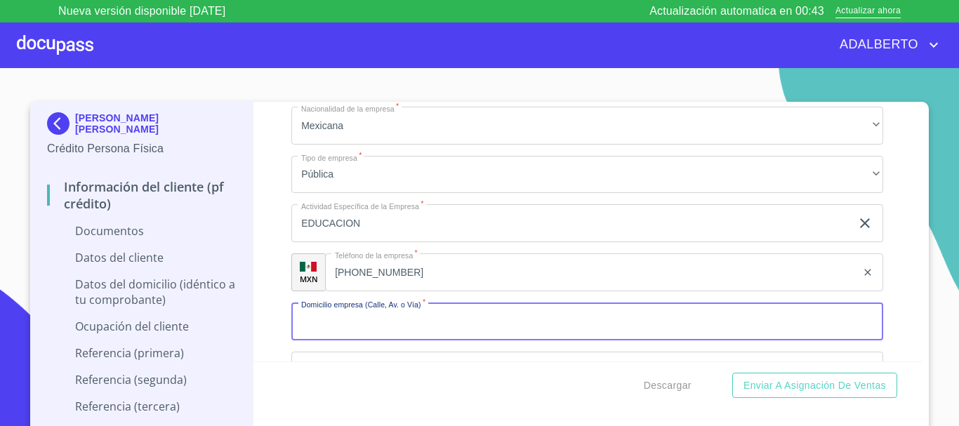
click at [512, 335] on input "Apellido Paterno   *" at bounding box center [587, 321] width 592 height 38
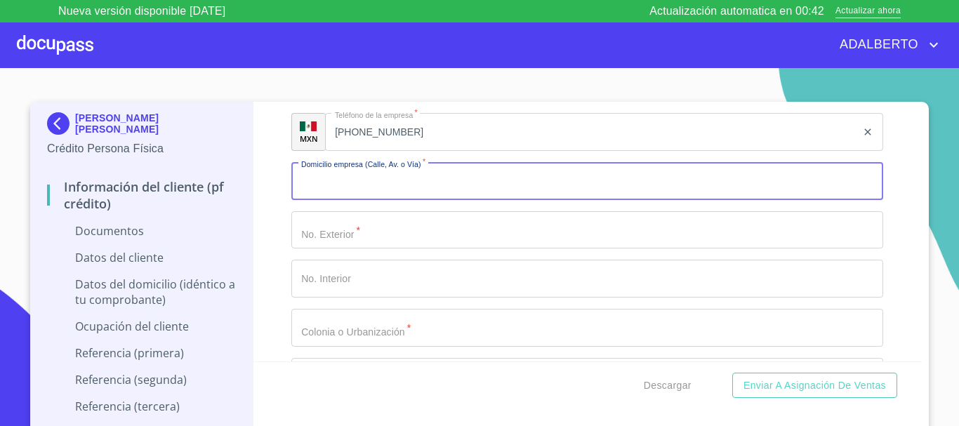
click at [376, 178] on input "Apellido Paterno   *" at bounding box center [587, 181] width 592 height 38
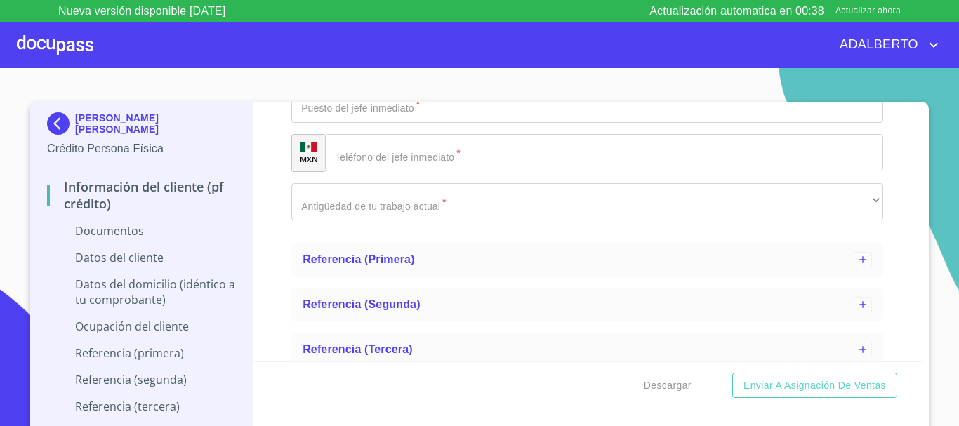
scroll to position [2425, 0]
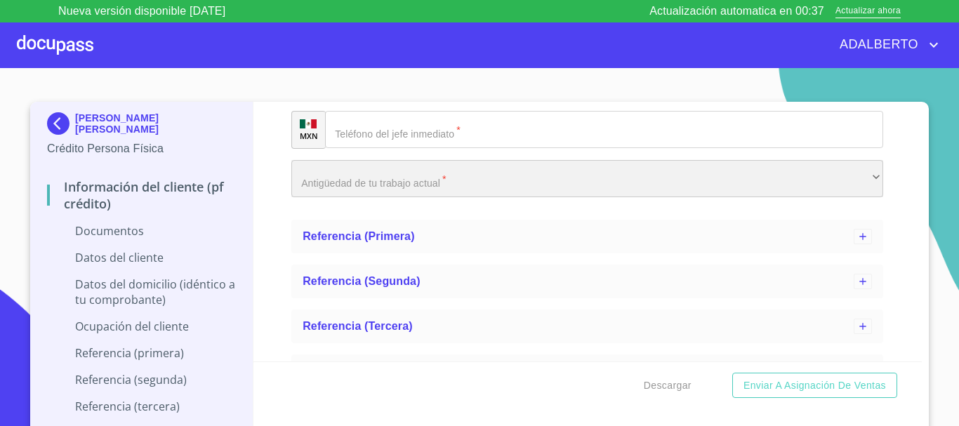
click at [439, 186] on div "​" at bounding box center [587, 179] width 592 height 38
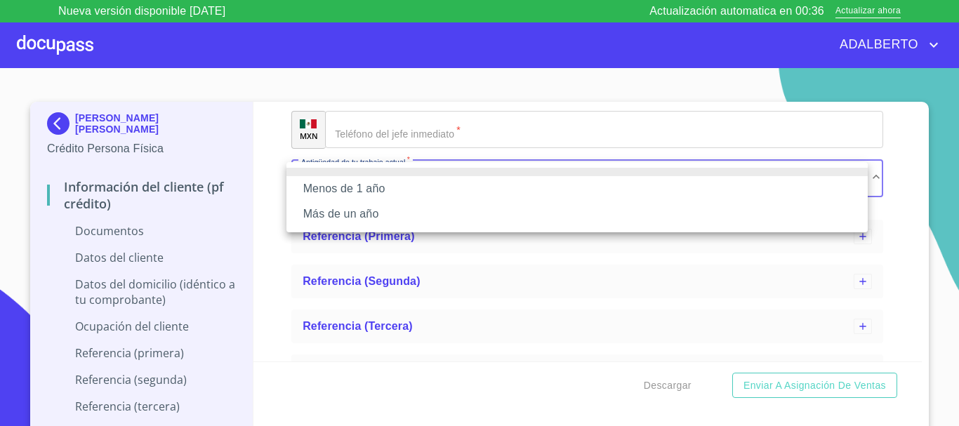
click at [396, 214] on li "Más de un año" at bounding box center [576, 213] width 581 height 25
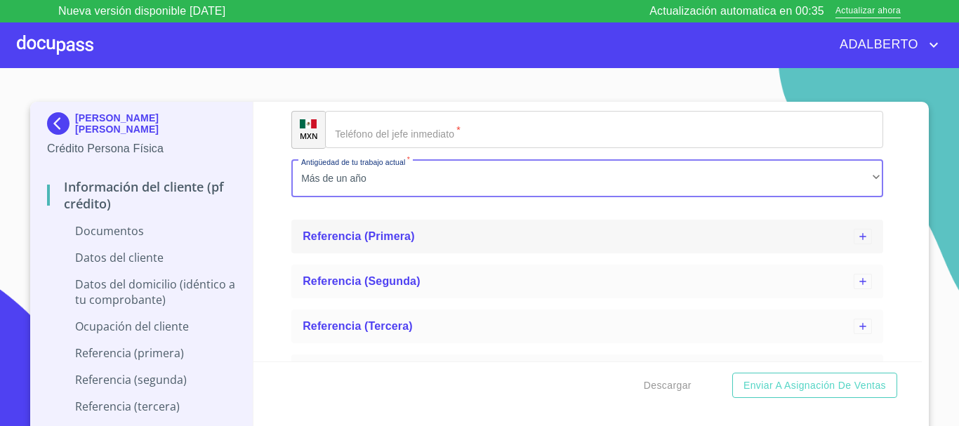
click at [382, 239] on span "Referencia (primera)" at bounding box center [358, 236] width 112 height 12
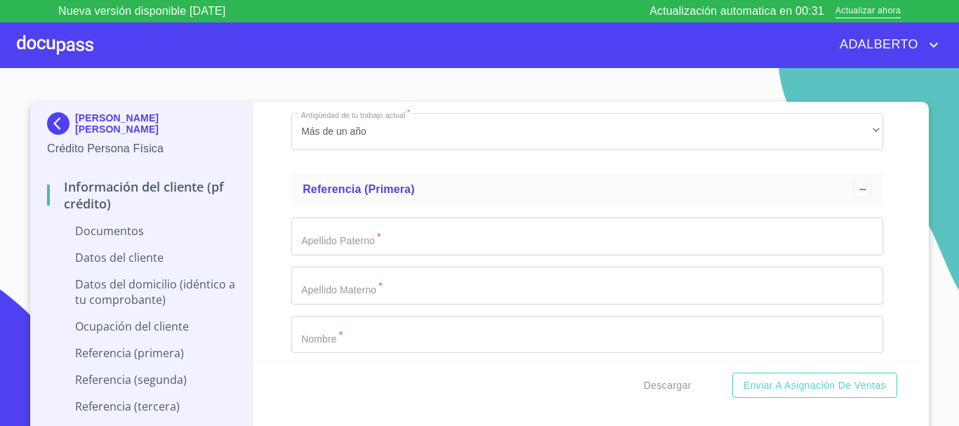
scroll to position [2495, 0]
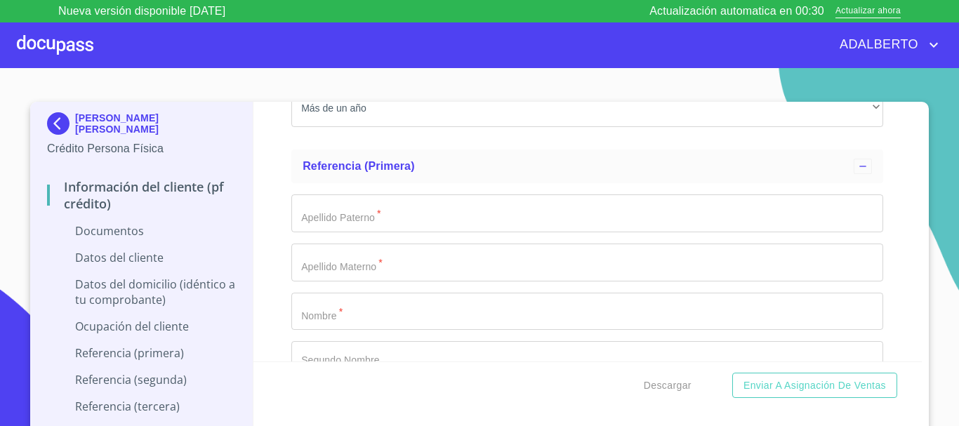
click at [336, 220] on input "Apellido Paterno   *" at bounding box center [587, 213] width 592 height 38
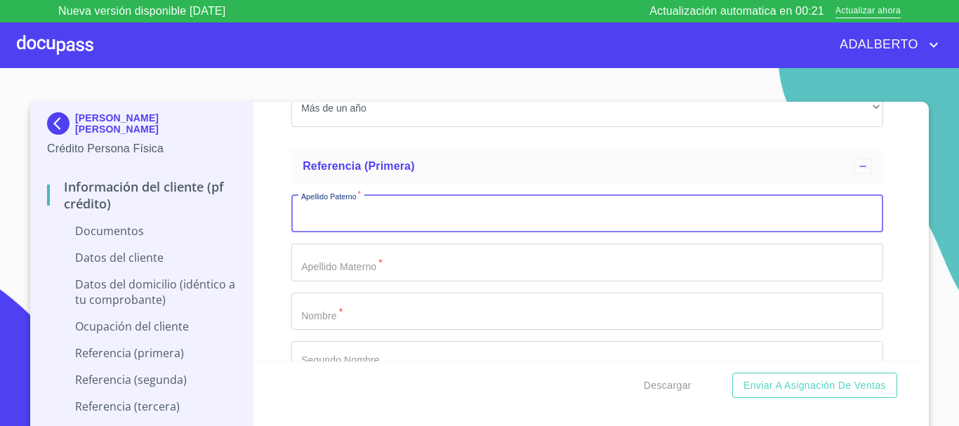
click at [303, 229] on input "Apellido Paterno   *" at bounding box center [587, 213] width 592 height 38
type input "A"
type input "[PERSON_NAME]"
click at [391, 269] on input "Apellido Paterno   *" at bounding box center [587, 263] width 592 height 38
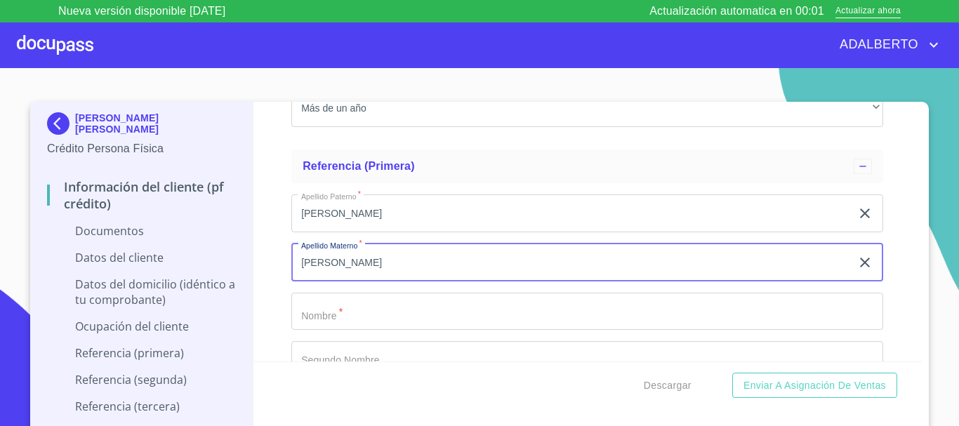
type input "[PERSON_NAME]"
click at [357, 314] on input "Apellido Paterno   *" at bounding box center [587, 312] width 592 height 38
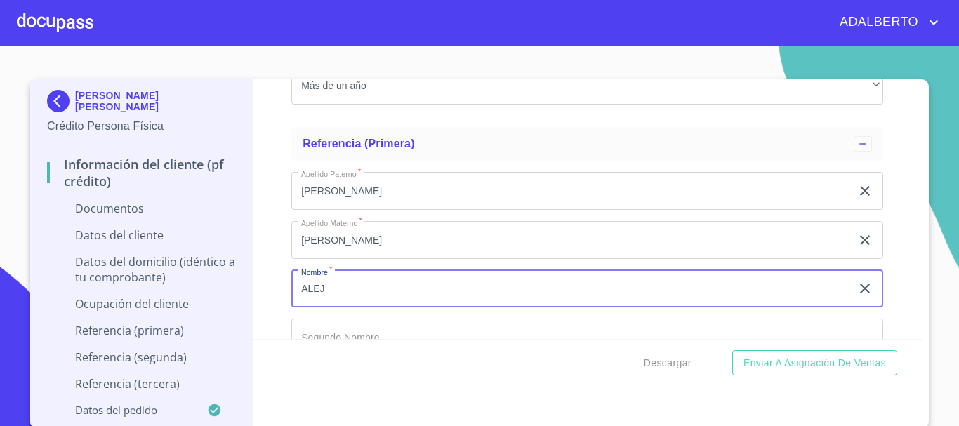
type input "ALEJA"
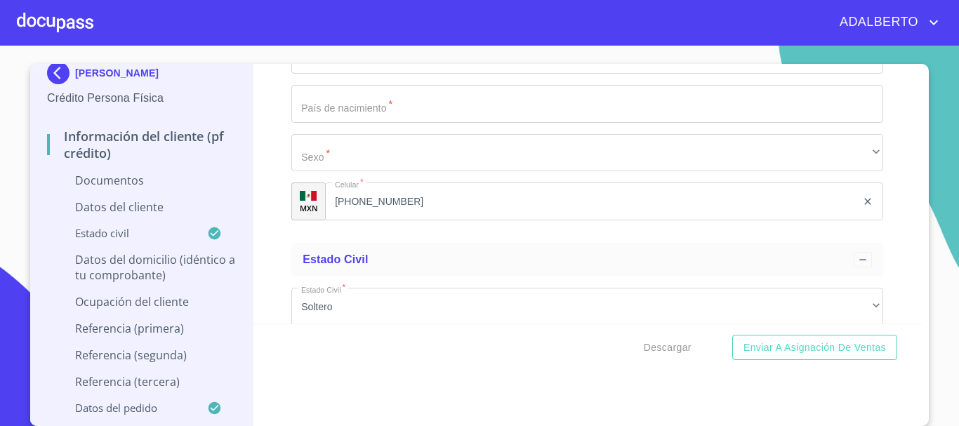
scroll to position [2386, 0]
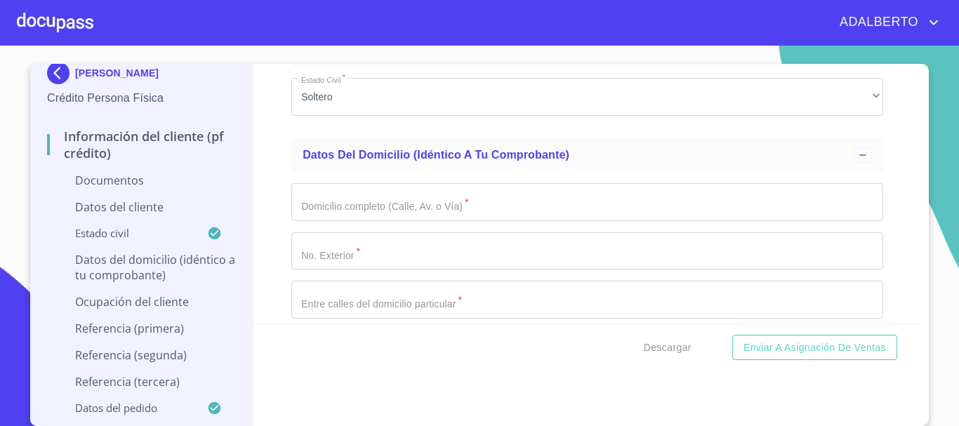
click at [128, 324] on p "Referencia (primera)" at bounding box center [141, 328] width 189 height 15
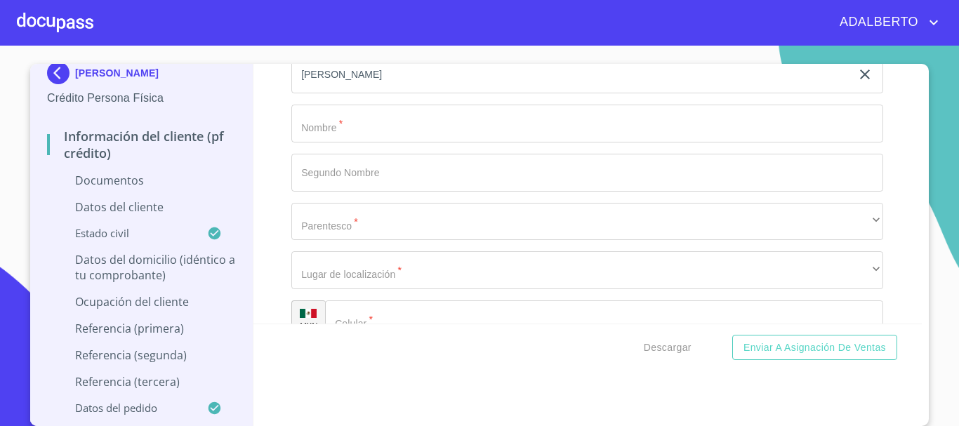
scroll to position [405, 0]
click at [347, 115] on input "Apellido Paterno   *" at bounding box center [587, 119] width 592 height 38
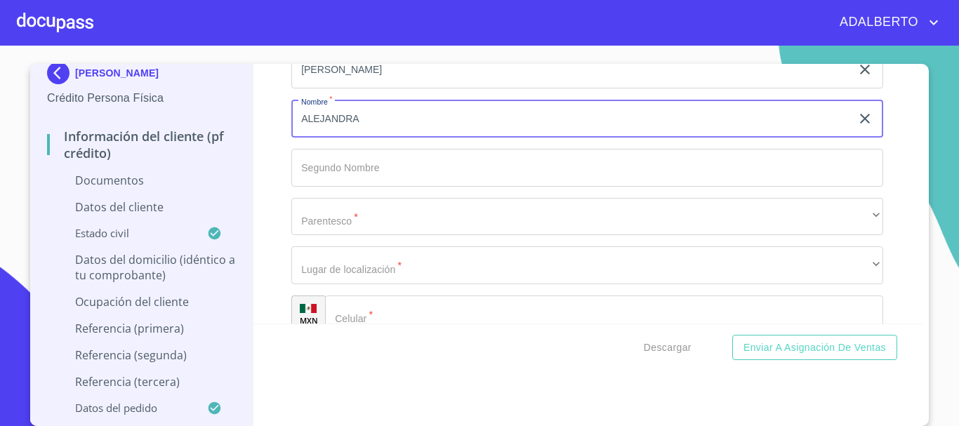
type input "ALEJANDRA"
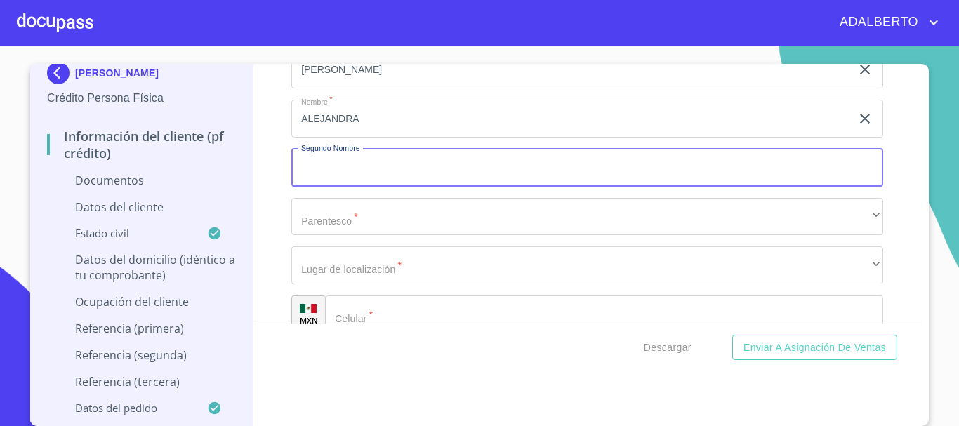
click at [350, 170] on input "Apellido Paterno   *" at bounding box center [587, 168] width 592 height 38
type input "SUHEY"
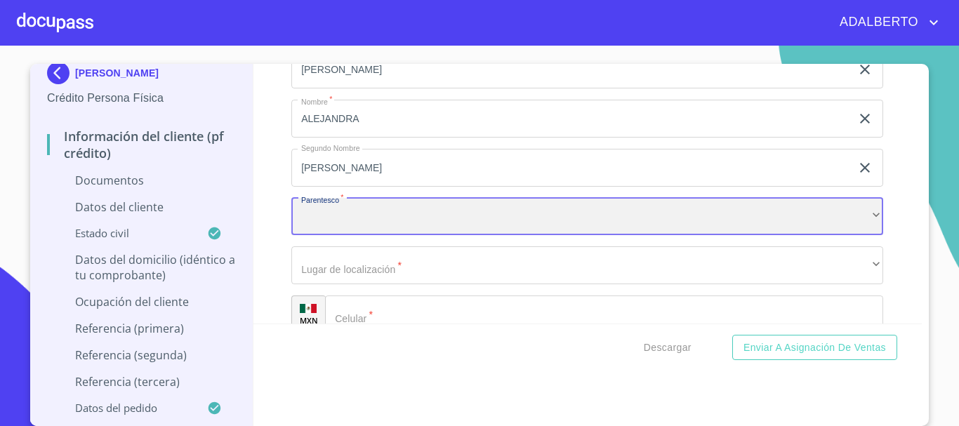
click at [402, 221] on div "​" at bounding box center [587, 217] width 592 height 38
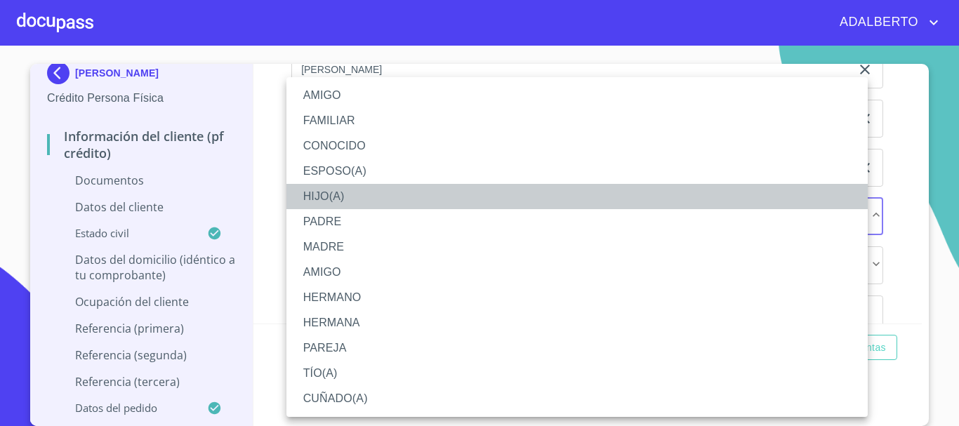
click at [343, 194] on li "HIJO(A)" at bounding box center [576, 196] width 581 height 25
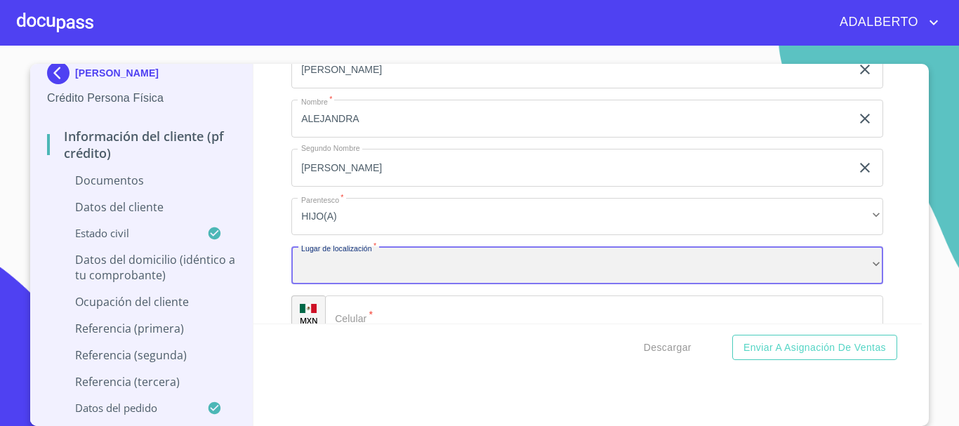
click at [357, 267] on div "​" at bounding box center [587, 265] width 592 height 38
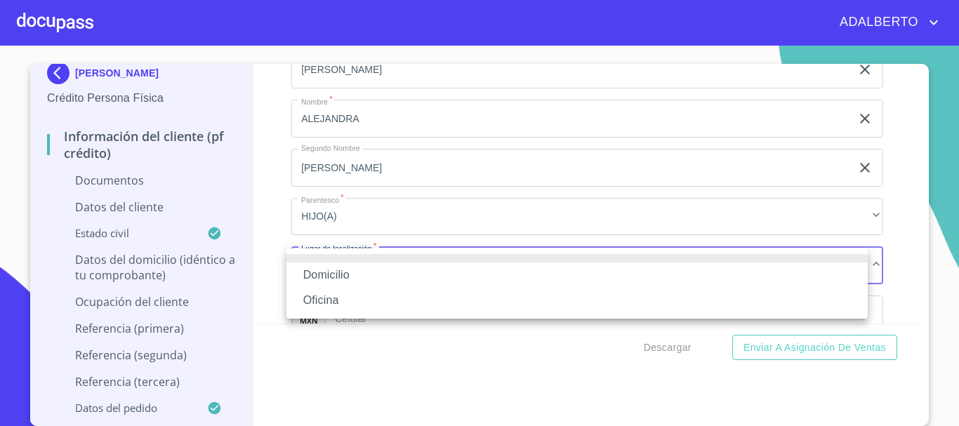
click at [349, 280] on li "Domicilio" at bounding box center [576, 274] width 581 height 25
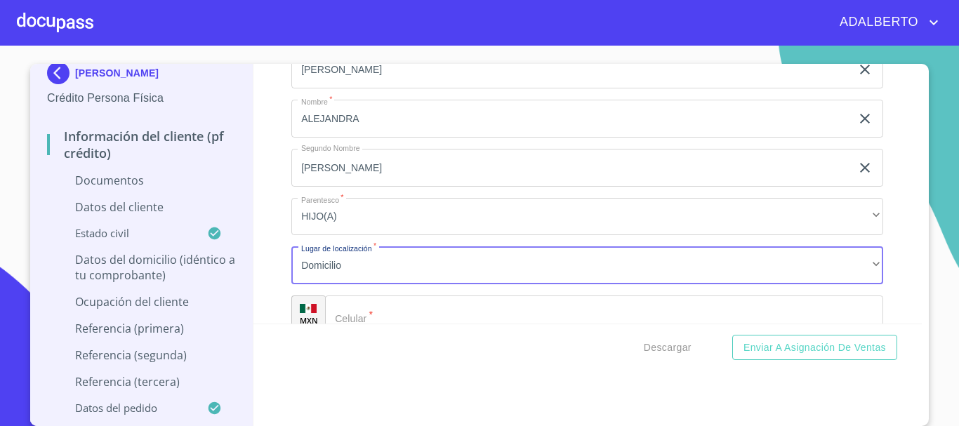
click at [420, 312] on input "Apellido Paterno   *" at bounding box center [604, 314] width 558 height 38
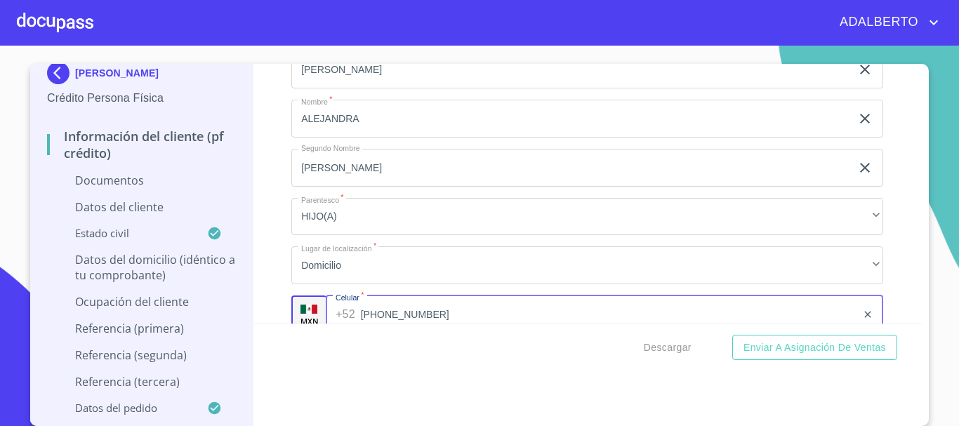
type input "(33)24960541"
click at [897, 305] on div "Información del cliente (PF crédito) Documentos Datos del cliente Estado Civil …" at bounding box center [587, 194] width 669 height 260
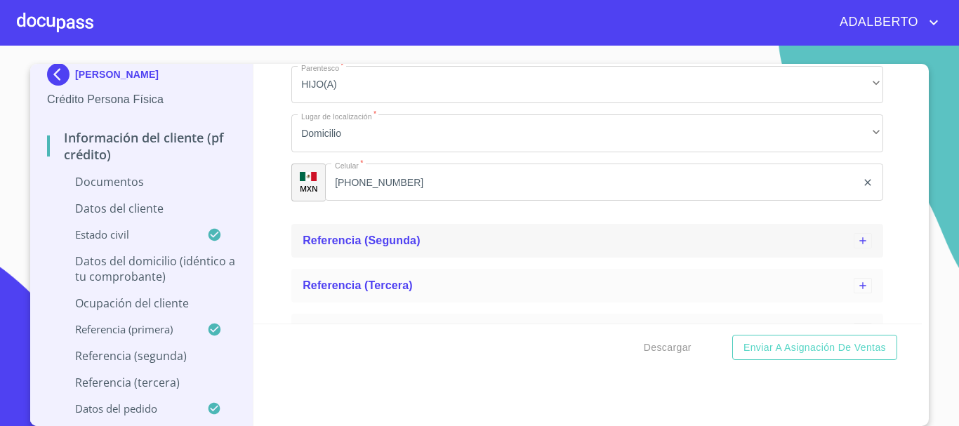
scroll to position [566, 0]
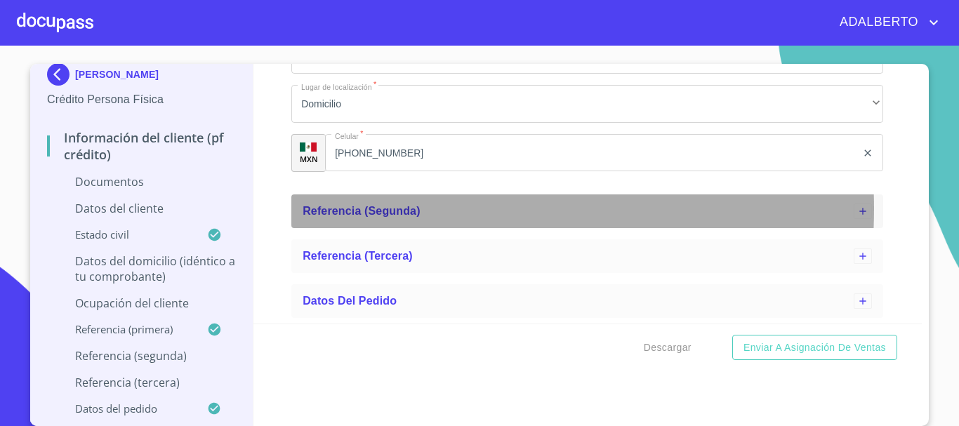
click at [380, 209] on span "Referencia (segunda)" at bounding box center [361, 211] width 118 height 12
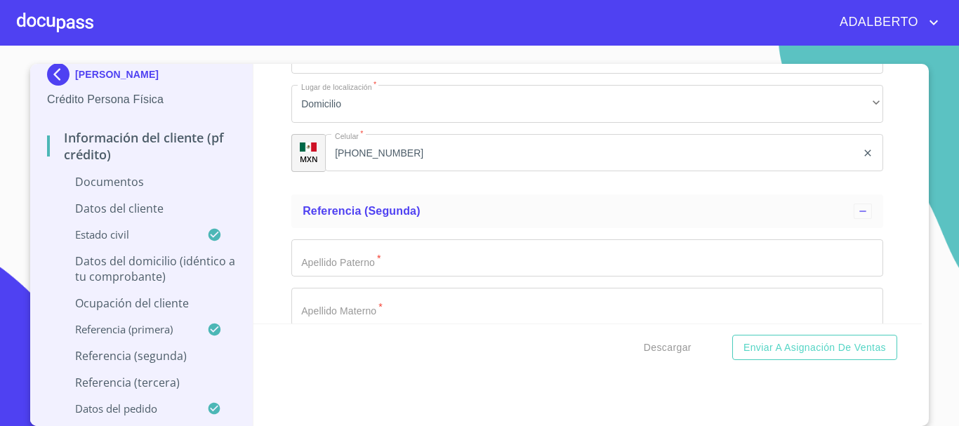
click at [347, 257] on input "Apellido Paterno   *" at bounding box center [587, 258] width 592 height 38
type input "HERNANDEZ"
click at [355, 312] on input "Apellido Paterno   *" at bounding box center [587, 307] width 592 height 38
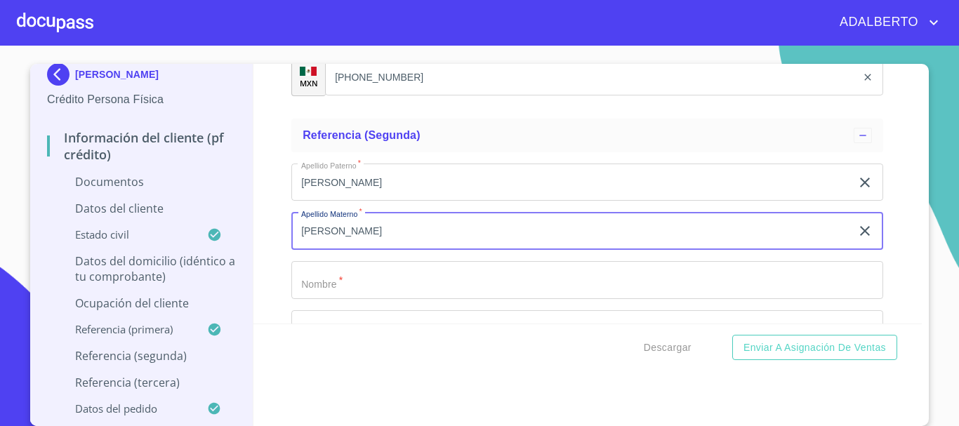
scroll to position [707, 0]
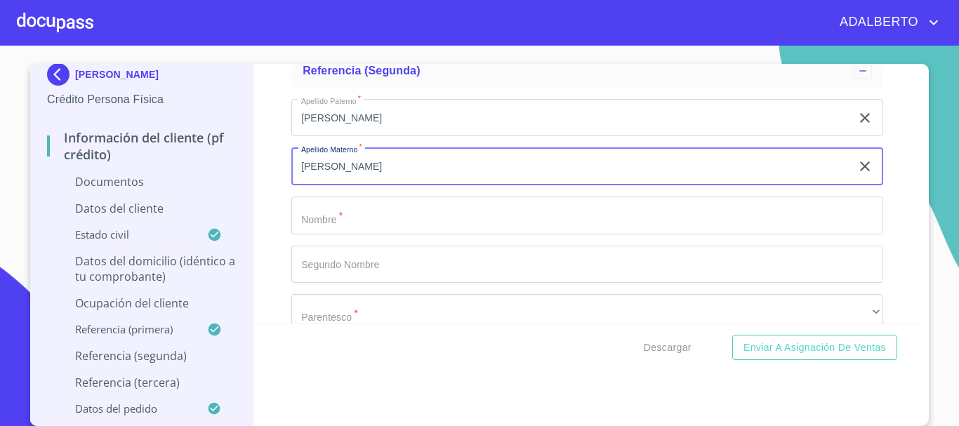
type input "[PERSON_NAME]"
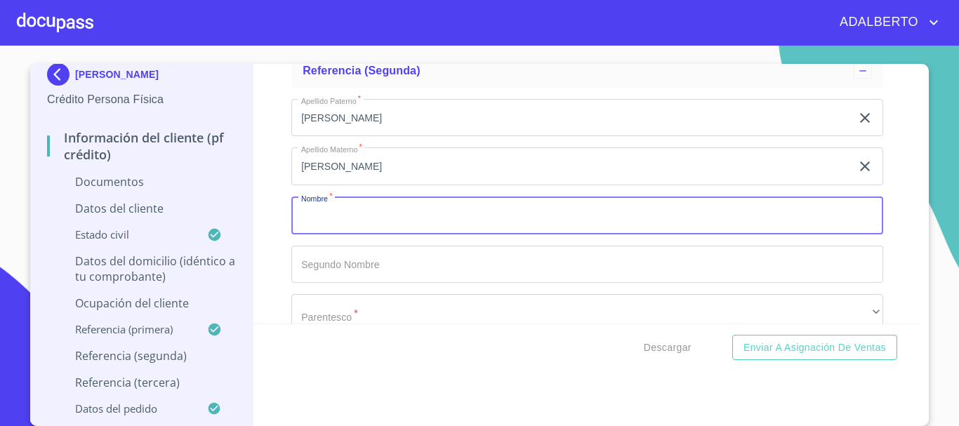
click at [387, 208] on input "Apellido Paterno   *" at bounding box center [587, 216] width 592 height 38
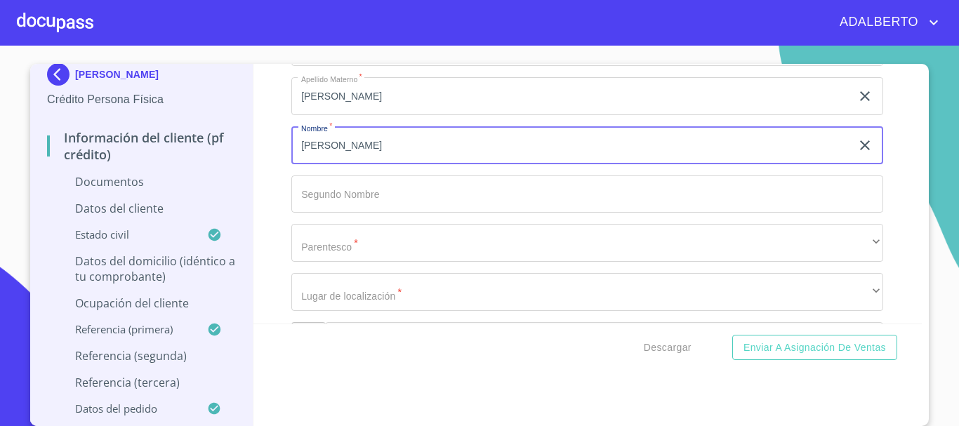
type input "ANGELICA"
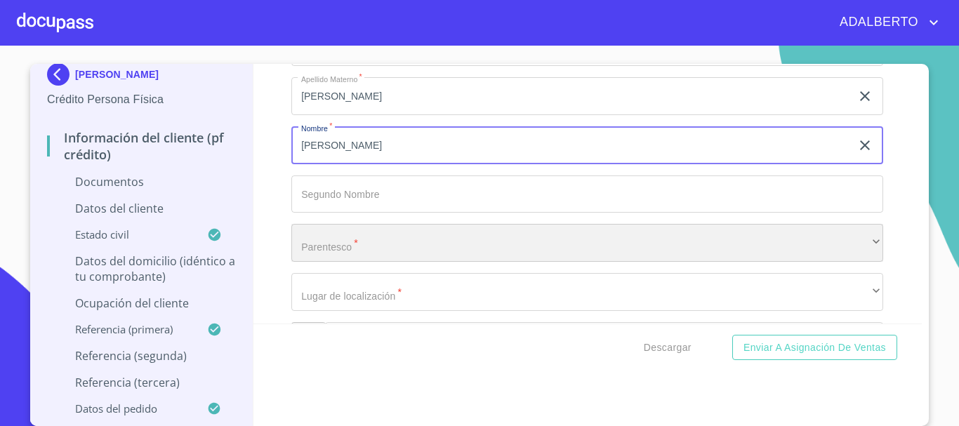
click at [341, 245] on div "​" at bounding box center [587, 243] width 592 height 38
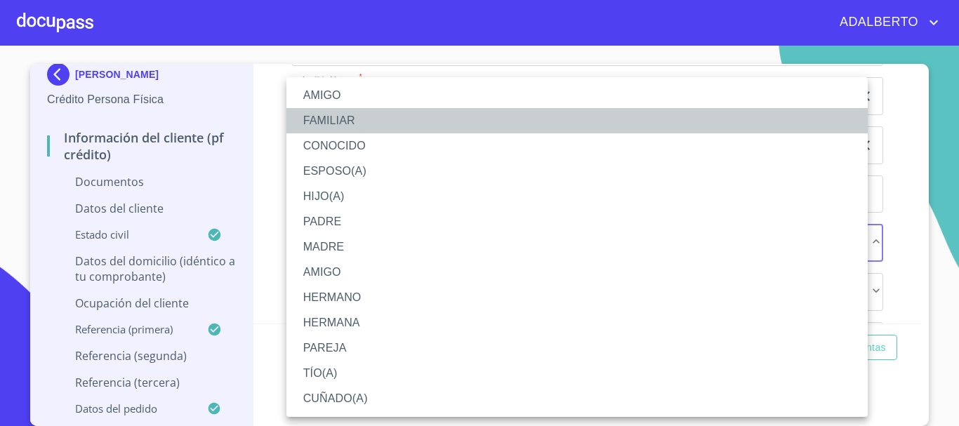
click at [337, 121] on li "FAMILIAR" at bounding box center [576, 120] width 581 height 25
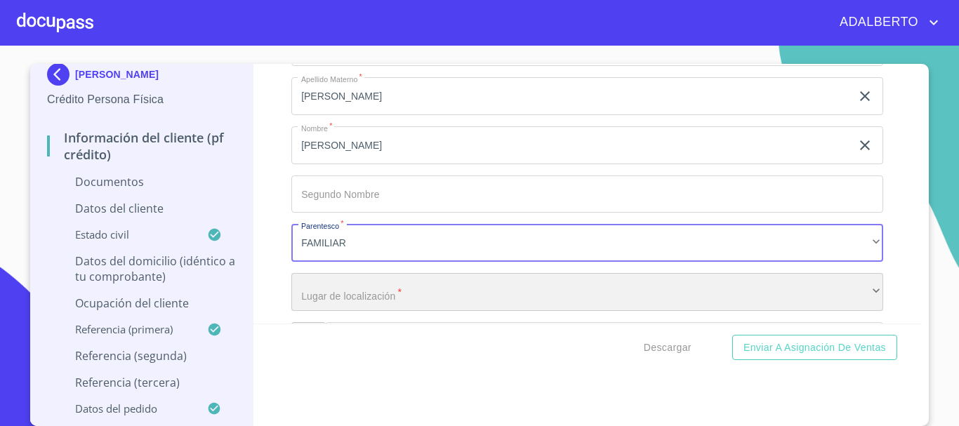
click at [358, 296] on div "​" at bounding box center [587, 292] width 592 height 38
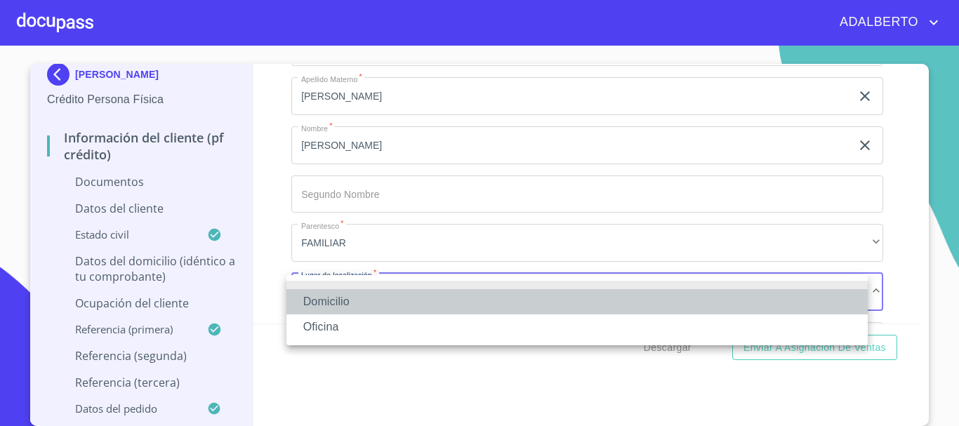
click at [353, 303] on li "Domicilio" at bounding box center [576, 301] width 581 height 25
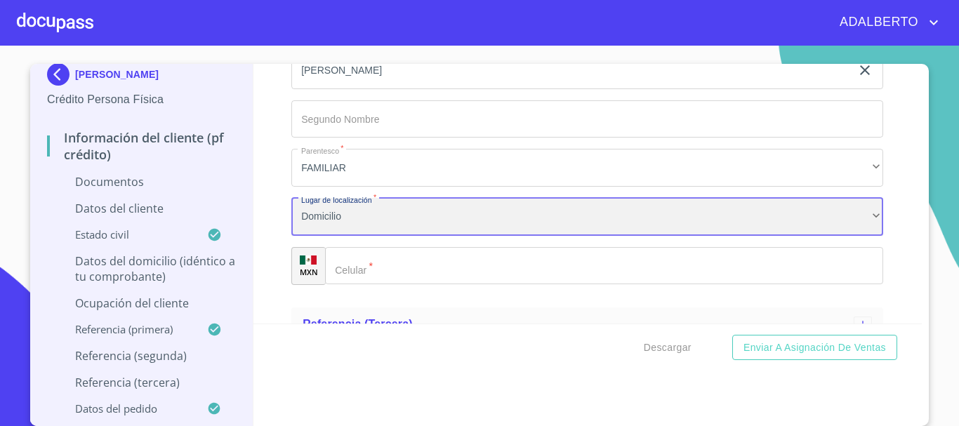
scroll to position [920, 0]
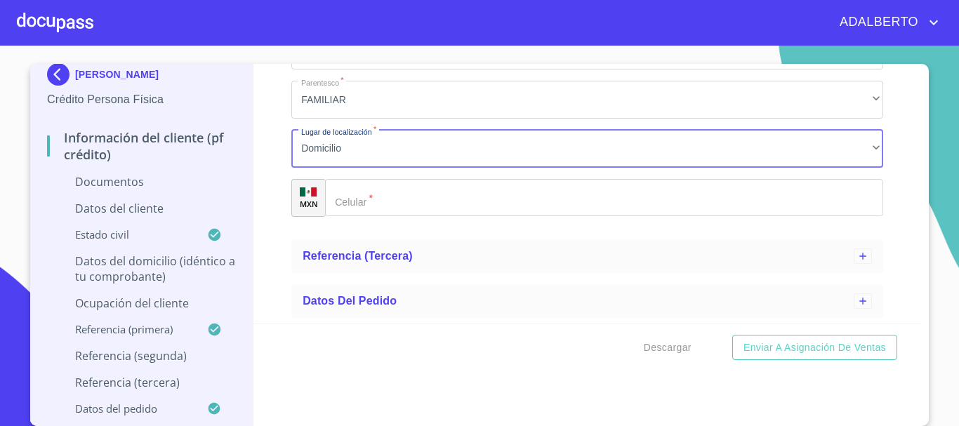
click at [411, 206] on input "Apellido Paterno   *" at bounding box center [604, 198] width 558 height 38
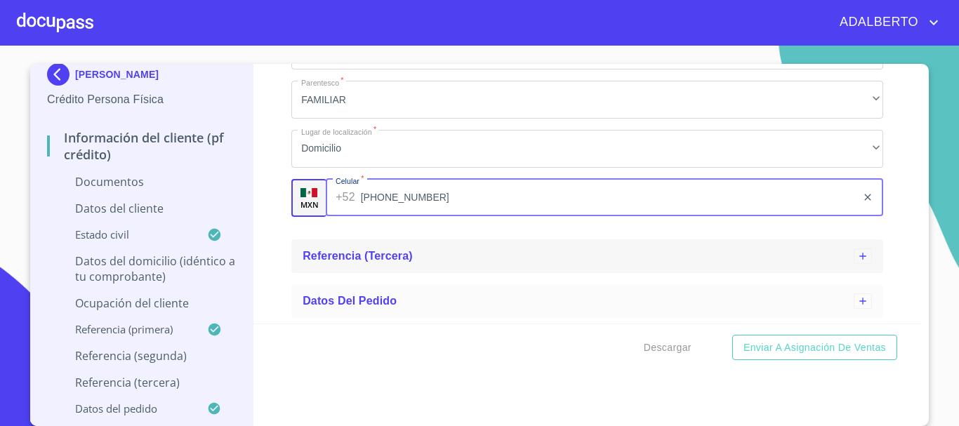
type input "(33)31418788"
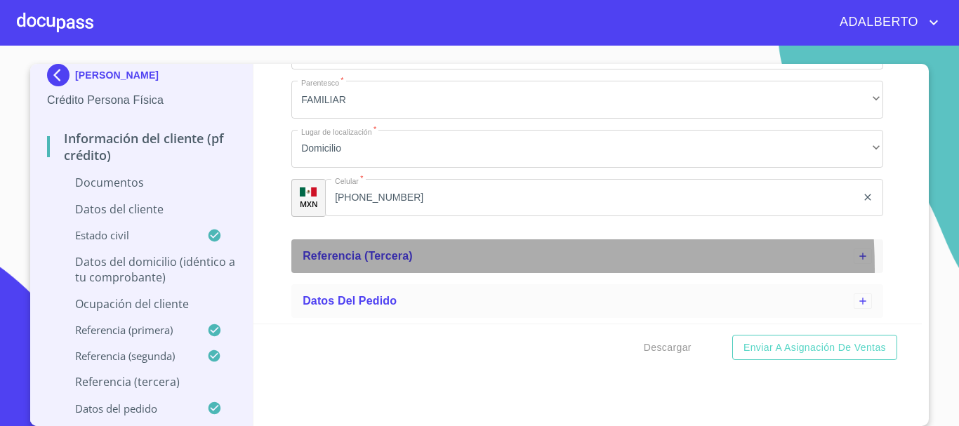
scroll to position [11, 0]
click at [394, 270] on div "Referencia (tercera)" at bounding box center [587, 256] width 592 height 34
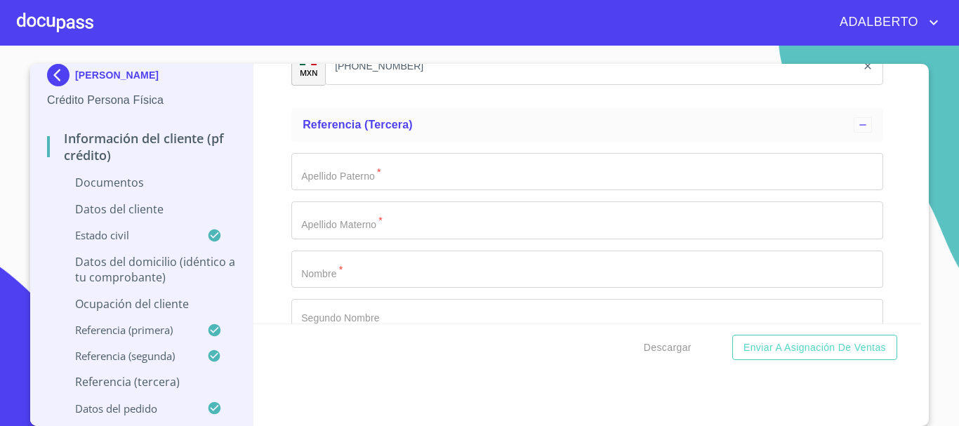
scroll to position [1061, 0]
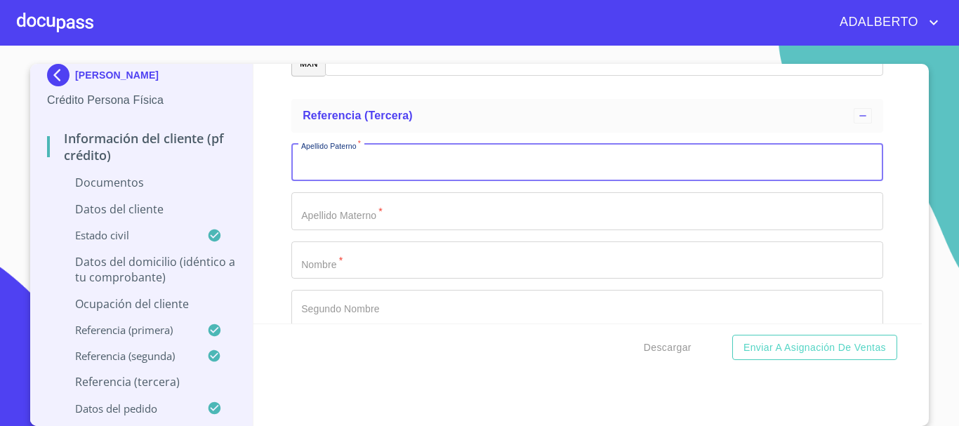
click at [346, 171] on input "Apellido Paterno   *" at bounding box center [587, 163] width 592 height 38
type input "[PERSON_NAME]"
click at [342, 222] on input "Apellido Paterno   *" at bounding box center [587, 211] width 592 height 38
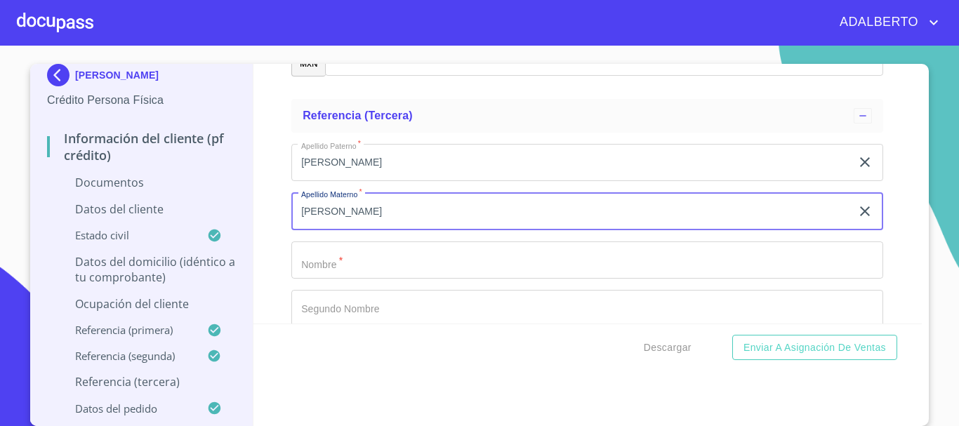
type input "[PERSON_NAME]"
click at [385, 261] on input "Apellido Paterno   *" at bounding box center [587, 260] width 592 height 38
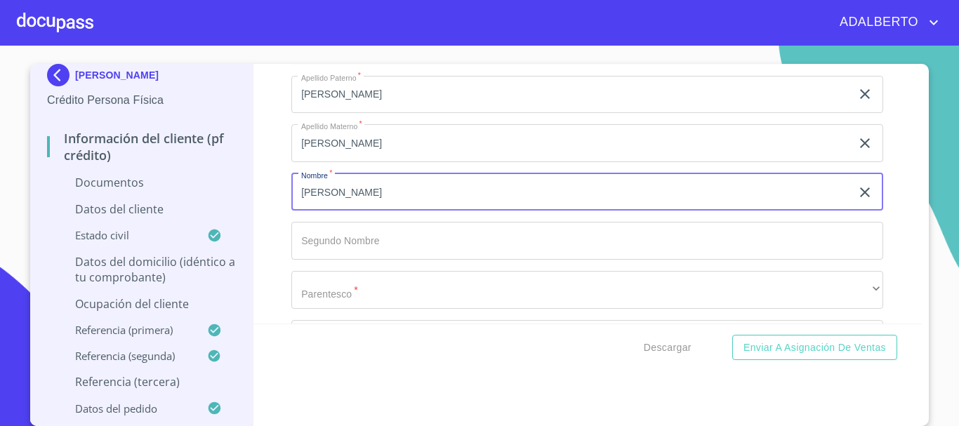
scroll to position [1201, 0]
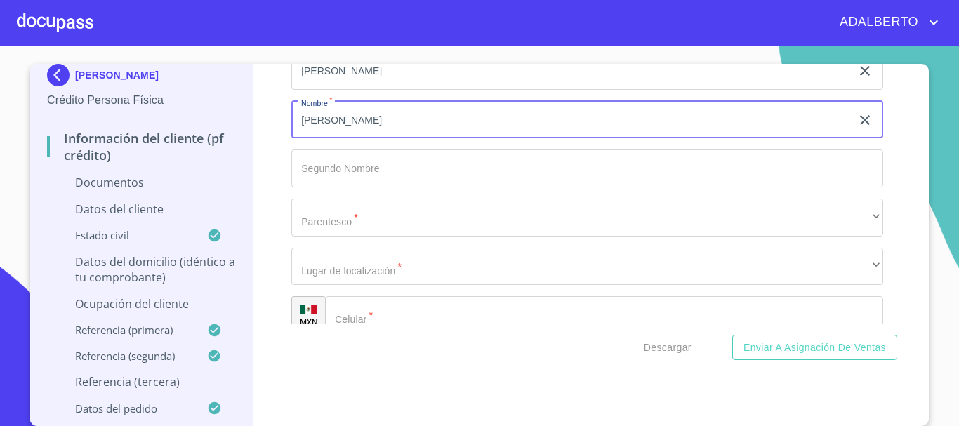
type input "HILDA"
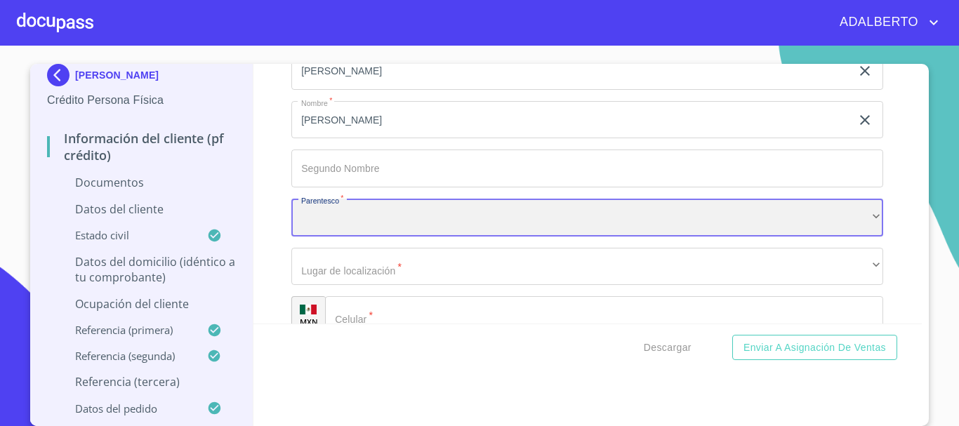
click at [373, 219] on div "​" at bounding box center [587, 218] width 592 height 38
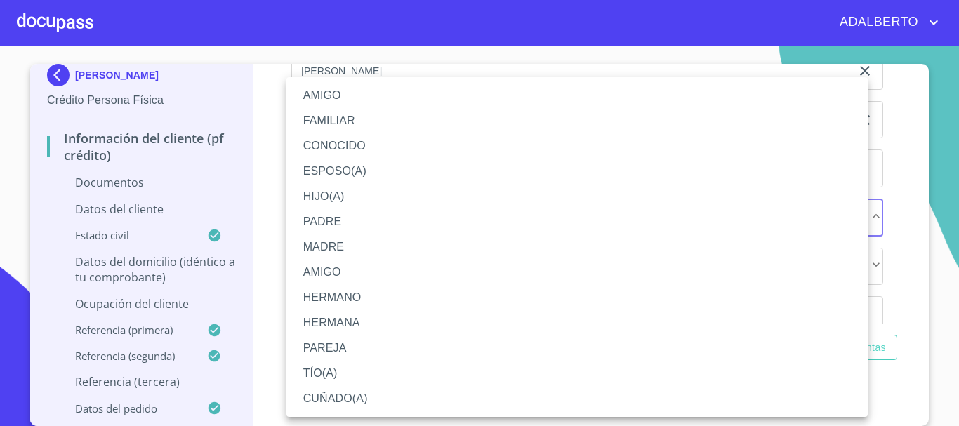
click at [340, 122] on li "FAMILIAR" at bounding box center [576, 120] width 581 height 25
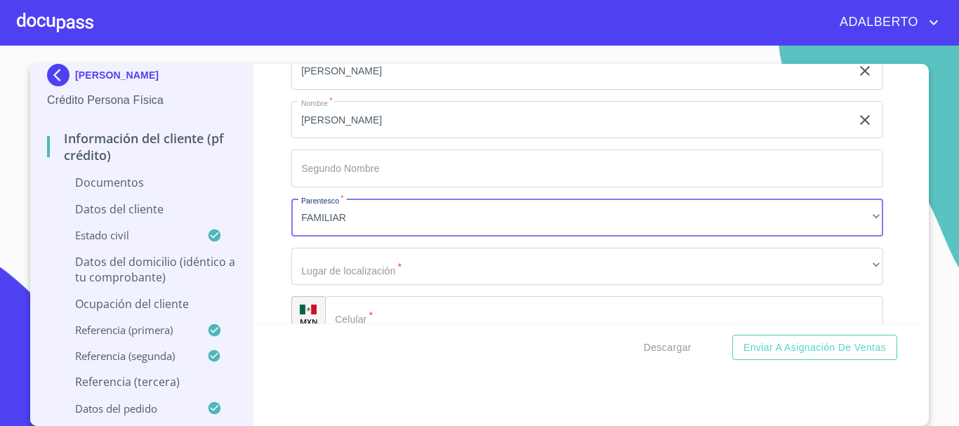
click at [366, 324] on div "Descargar Enviar a Asignación de Ventas" at bounding box center [587, 348] width 669 height 48
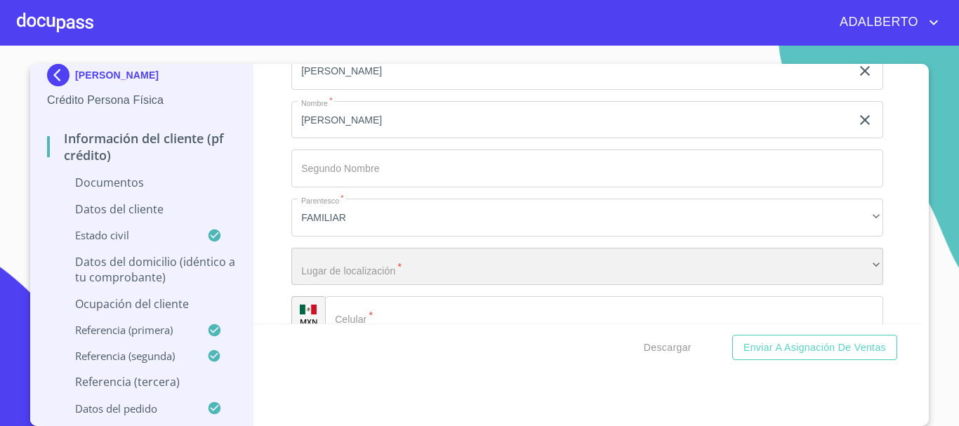
click at [352, 263] on div "​" at bounding box center [587, 267] width 592 height 38
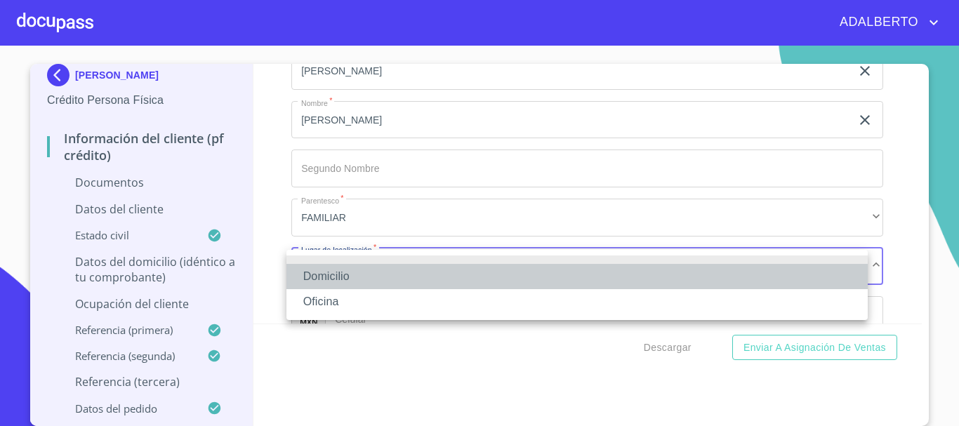
click at [361, 281] on li "Domicilio" at bounding box center [576, 276] width 581 height 25
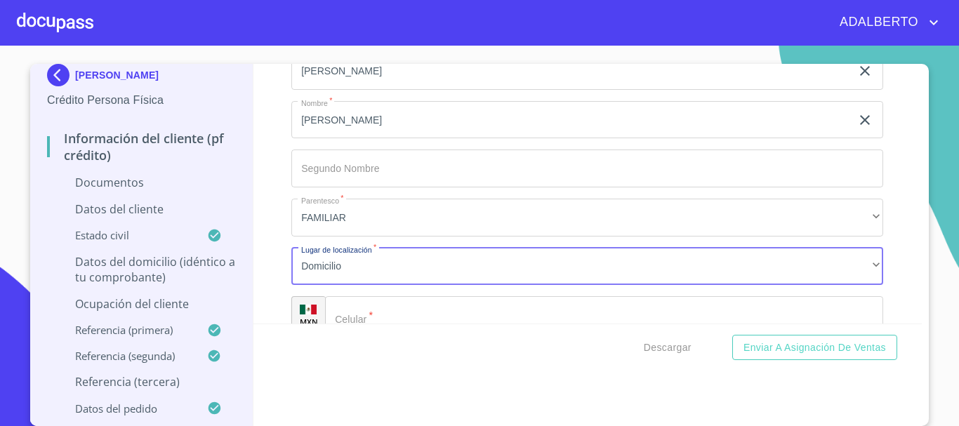
drag, startPoint x: 372, startPoint y: 310, endPoint x: 383, endPoint y: 314, distance: 11.1
click at [372, 311] on input "Apellido Paterno   *" at bounding box center [604, 315] width 558 height 38
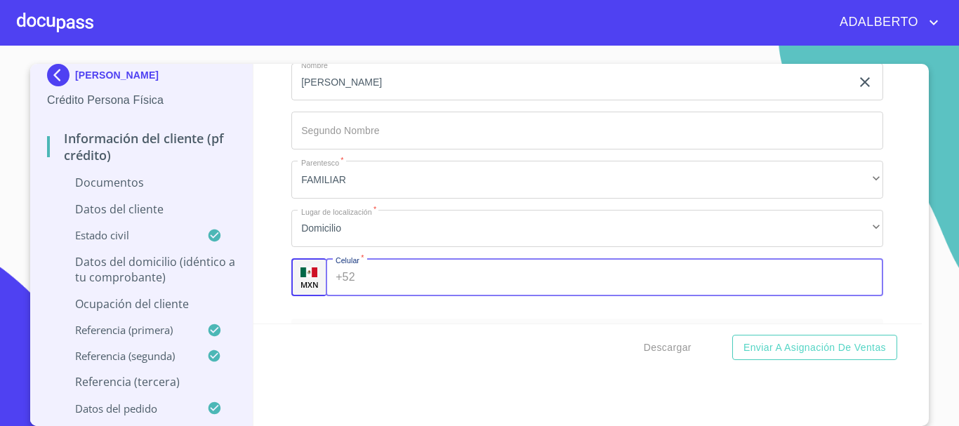
scroll to position [1273, 0]
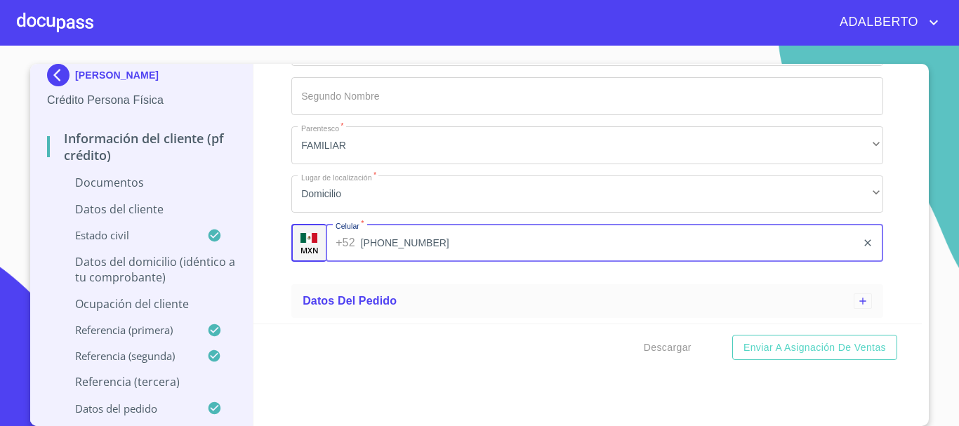
click at [491, 256] on input "(33)30595464" at bounding box center [609, 243] width 496 height 38
type input "(33)30595464"
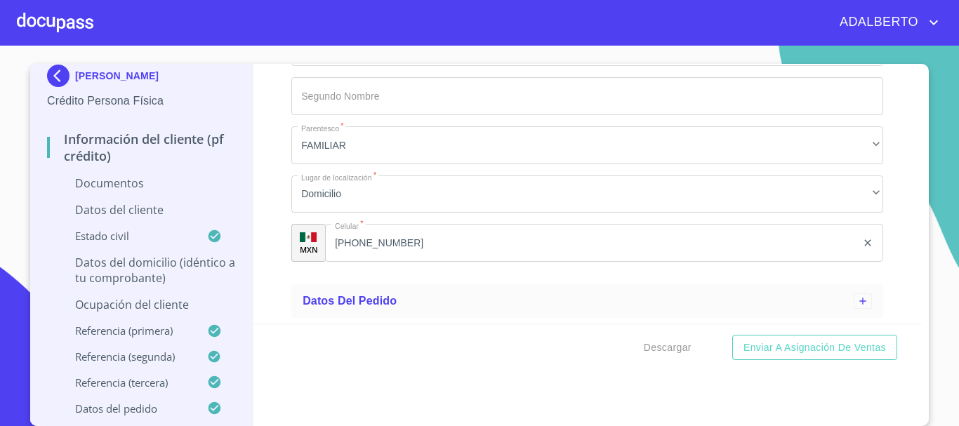
click at [486, 276] on ul "Referencia (tercera) Apellido Paterno   * VAZQUEZ ​ Apellido Materno   * VAZQUE…" at bounding box center [587, 80] width 592 height 399
